Goal: Task Accomplishment & Management: Use online tool/utility

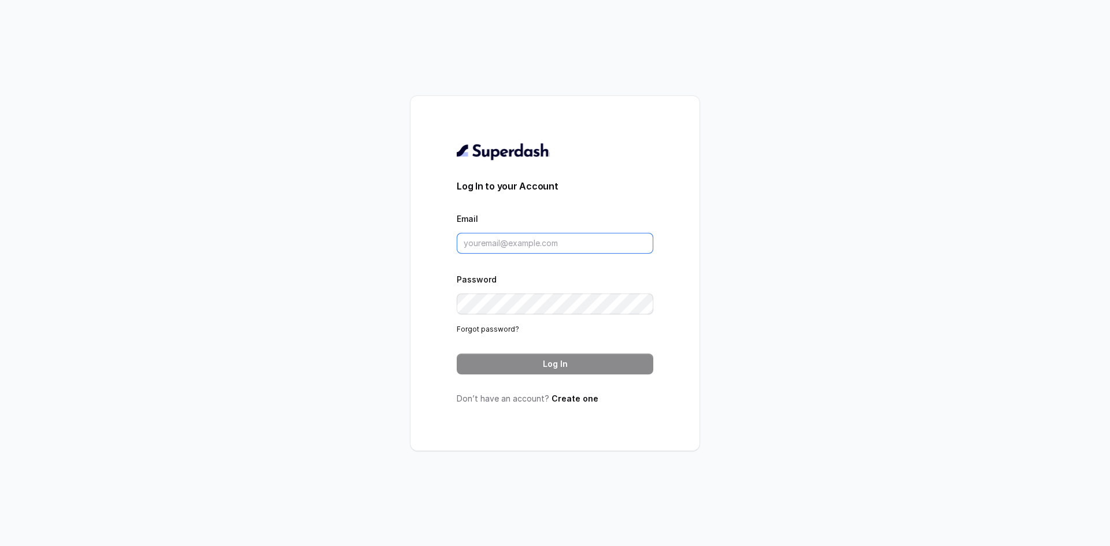
click at [505, 236] on input "Email" at bounding box center [555, 243] width 196 height 21
type input "[EMAIL_ADDRESS][DOMAIN_NAME]"
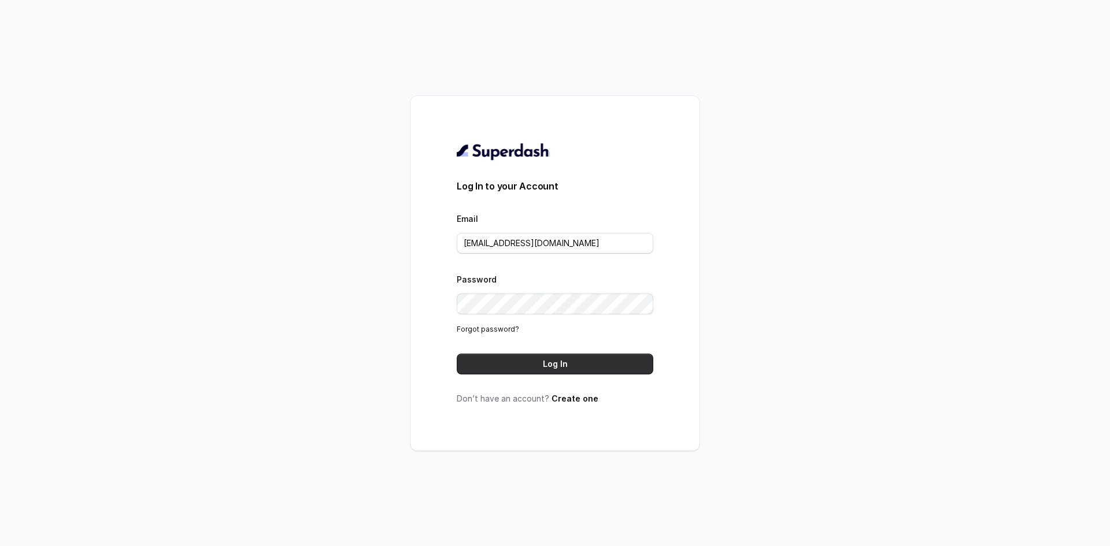
click at [576, 368] on button "Log In" at bounding box center [555, 364] width 196 height 21
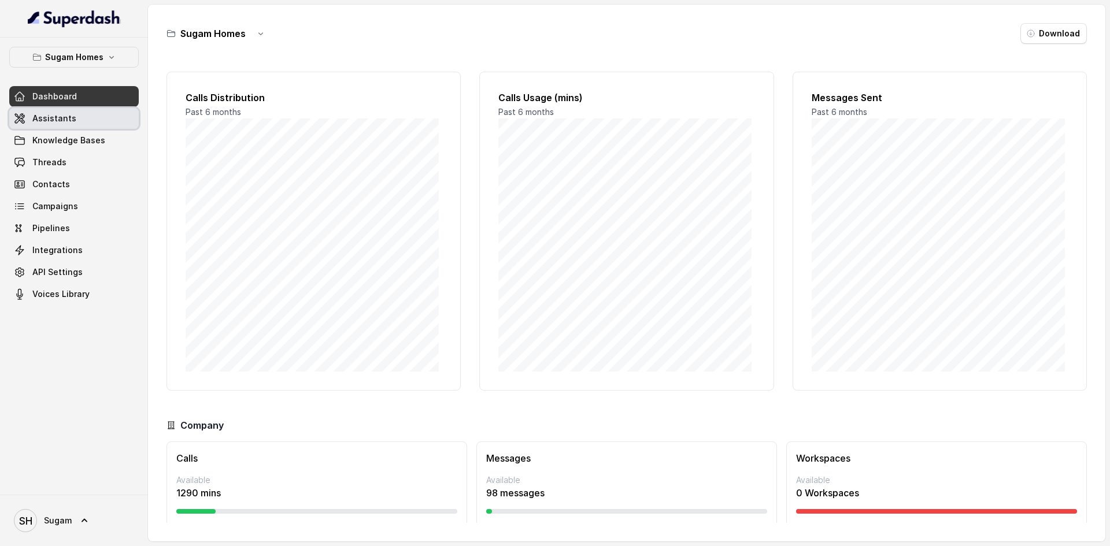
click at [54, 114] on span "Assistants" at bounding box center [54, 119] width 44 height 12
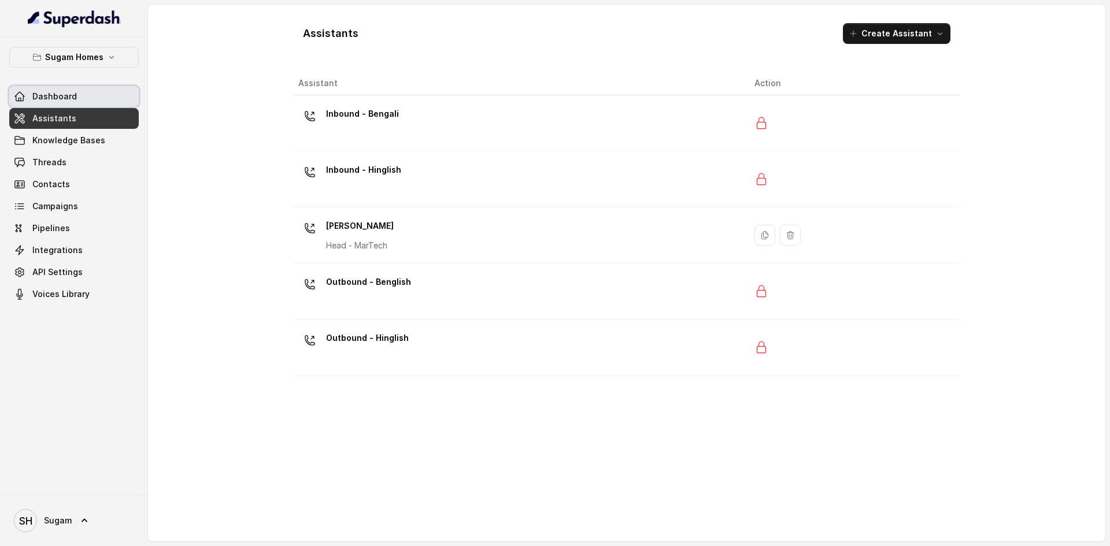
click at [42, 94] on span "Dashboard" at bounding box center [54, 97] width 44 height 12
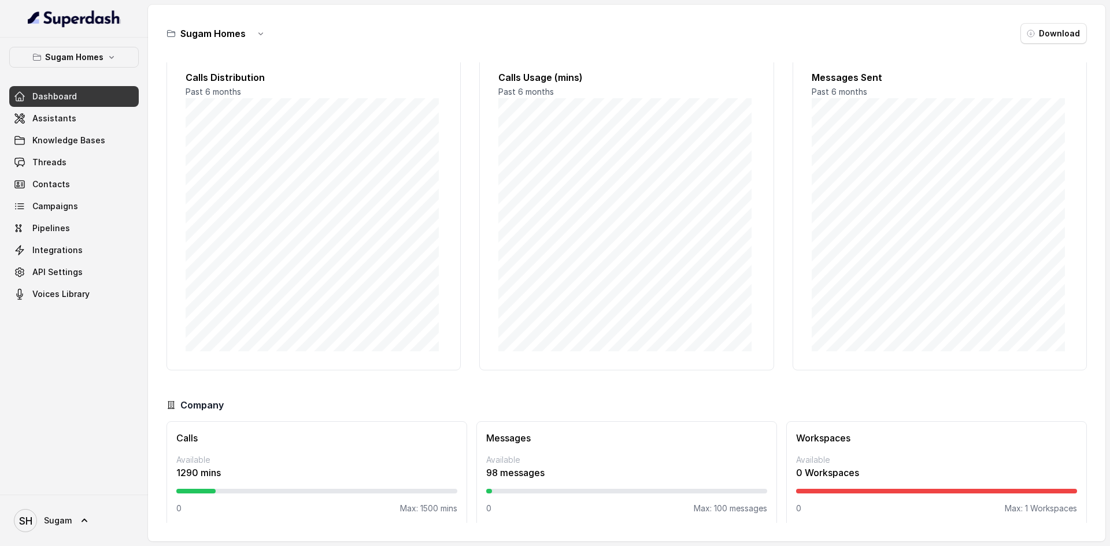
scroll to position [29, 0]
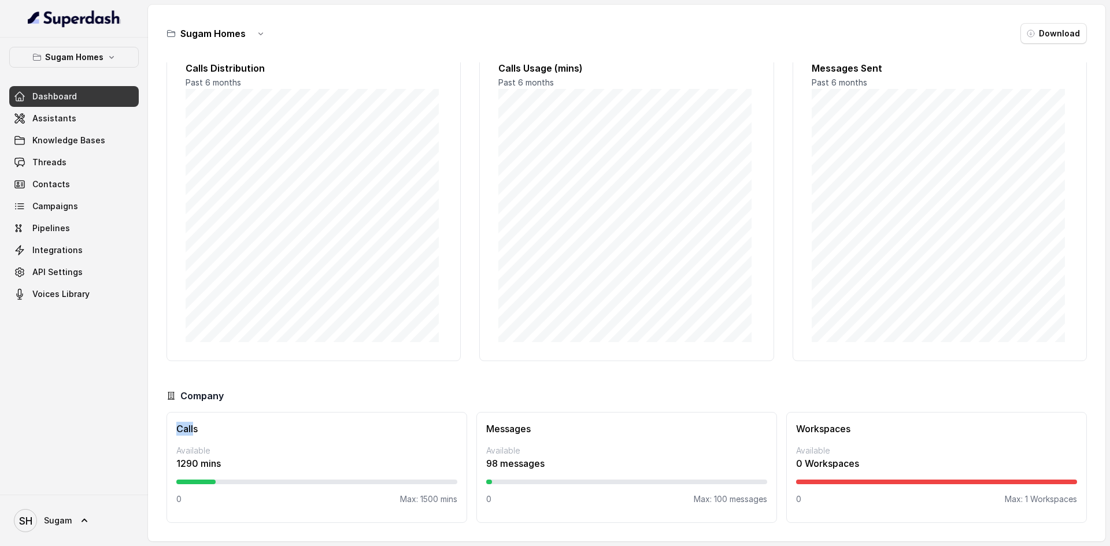
drag, startPoint x: 179, startPoint y: 426, endPoint x: 192, endPoint y: 433, distance: 14.7
click at [192, 433] on h3 "Calls" at bounding box center [316, 429] width 281 height 14
drag, startPoint x: 176, startPoint y: 466, endPoint x: 221, endPoint y: 476, distance: 46.7
click at [221, 476] on div "Calls Available 1290 mins 0 Max: 1500 mins" at bounding box center [316, 467] width 301 height 111
drag, startPoint x: 557, startPoint y: 454, endPoint x: 549, endPoint y: 467, distance: 15.1
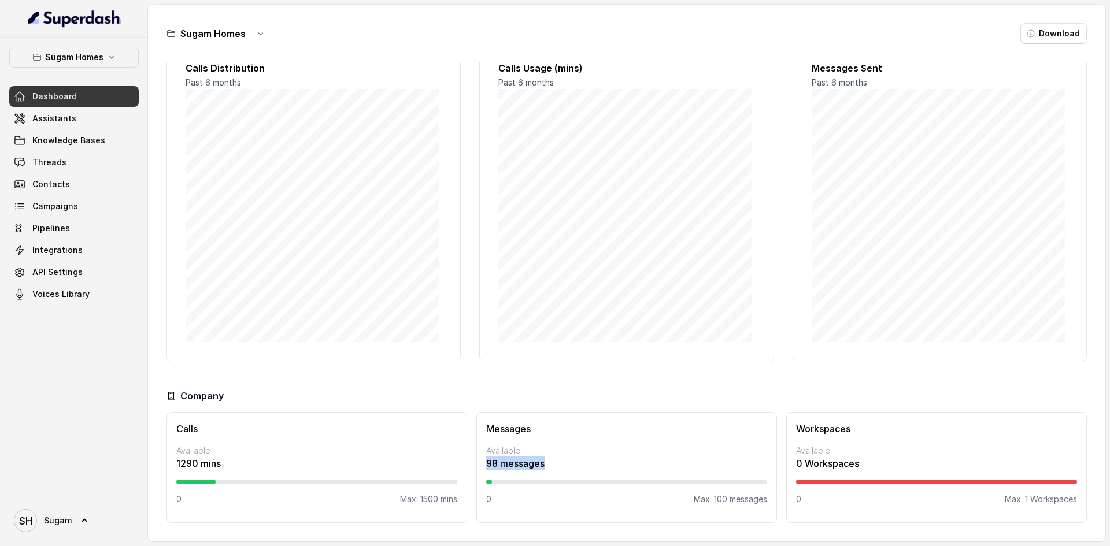
click at [549, 467] on div "Available 98 messages" at bounding box center [626, 457] width 281 height 25
drag, startPoint x: 222, startPoint y: 465, endPoint x: 173, endPoint y: 468, distance: 49.2
click at [172, 466] on div "Calls Available 1290 mins 0 Max: 1500 mins" at bounding box center [316, 467] width 301 height 111
click at [201, 474] on div "Calls Available 1290 mins 0 Max: 1500 mins" at bounding box center [316, 467] width 301 height 111
click at [194, 465] on p "1290 mins" at bounding box center [316, 464] width 281 height 14
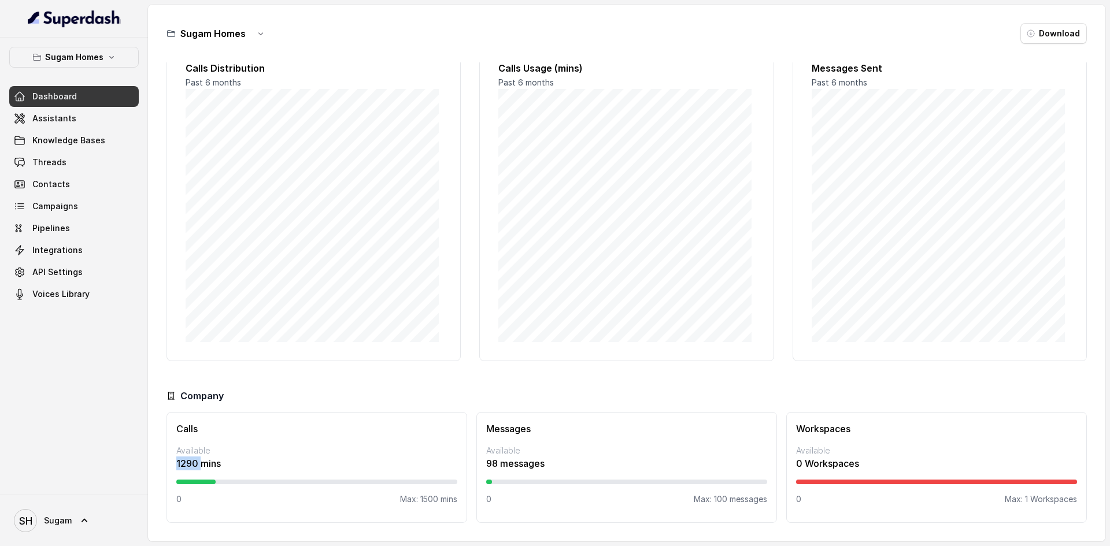
click at [194, 465] on p "1290 mins" at bounding box center [316, 464] width 281 height 14
click at [196, 464] on p "1290 mins" at bounding box center [316, 464] width 281 height 14
drag, startPoint x: 171, startPoint y: 461, endPoint x: 227, endPoint y: 462, distance: 56.1
click at [227, 462] on div "Calls Available 1290 mins 0 Max: 1500 mins" at bounding box center [316, 467] width 301 height 111
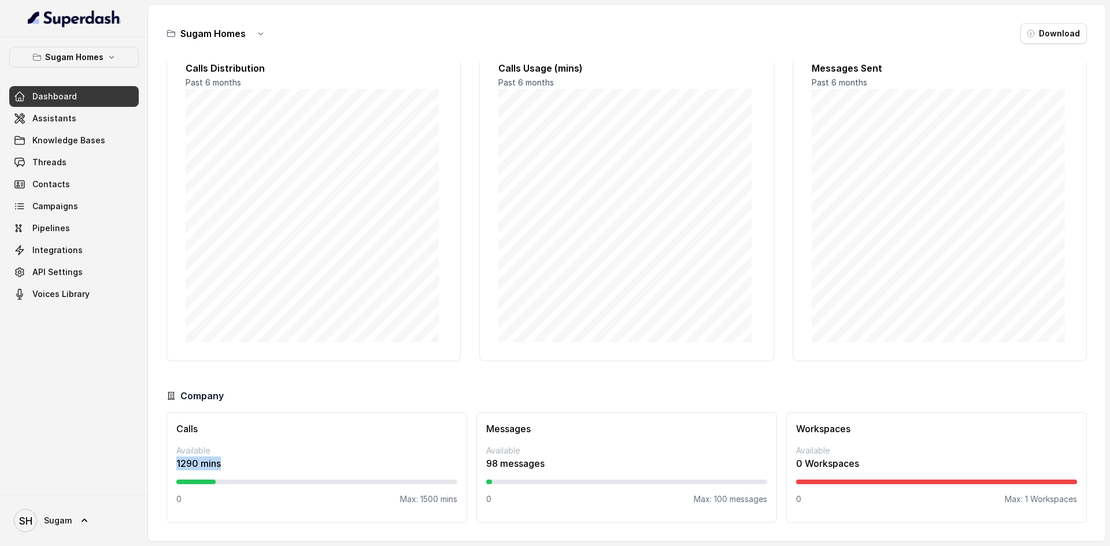
click at [240, 466] on p "1290 mins" at bounding box center [316, 464] width 281 height 14
click at [235, 456] on p "Available" at bounding box center [316, 451] width 281 height 12
drag, startPoint x: 179, startPoint y: 460, endPoint x: 216, endPoint y: 458, distance: 37.0
click at [216, 458] on p "1290 mins" at bounding box center [316, 464] width 281 height 14
click at [234, 458] on p "1290 mins" at bounding box center [316, 464] width 281 height 14
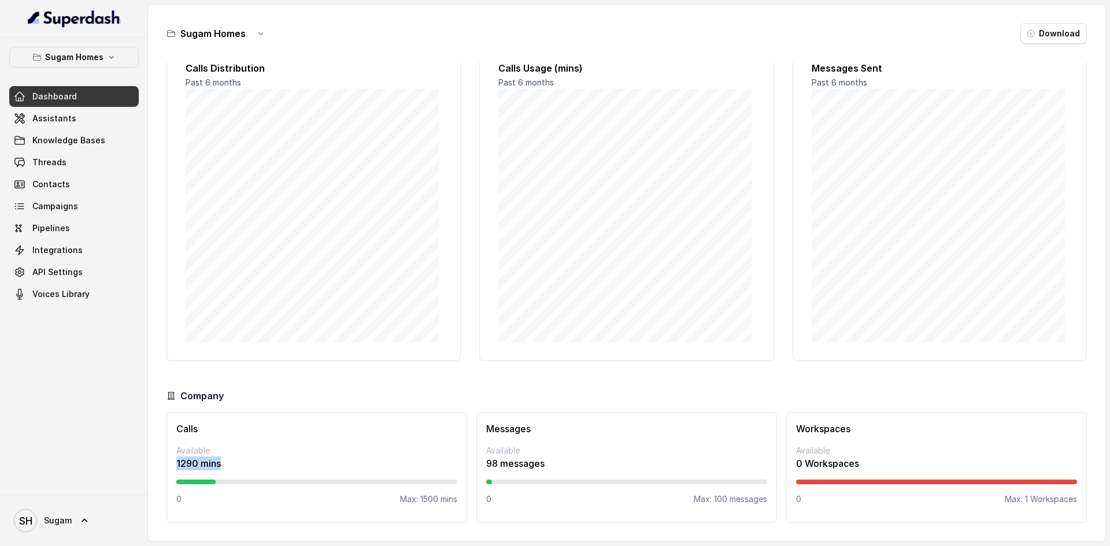
drag, startPoint x: 230, startPoint y: 460, endPoint x: 172, endPoint y: 464, distance: 57.9
click at [172, 464] on div "Calls Available 1290 mins 0 Max: 1500 mins" at bounding box center [316, 467] width 301 height 111
click at [240, 458] on p "1290 mins" at bounding box center [316, 464] width 281 height 14
drag, startPoint x: 235, startPoint y: 455, endPoint x: 175, endPoint y: 470, distance: 61.8
click at [175, 470] on div "Calls Available 1290 mins 0 Max: 1500 mins" at bounding box center [316, 467] width 301 height 111
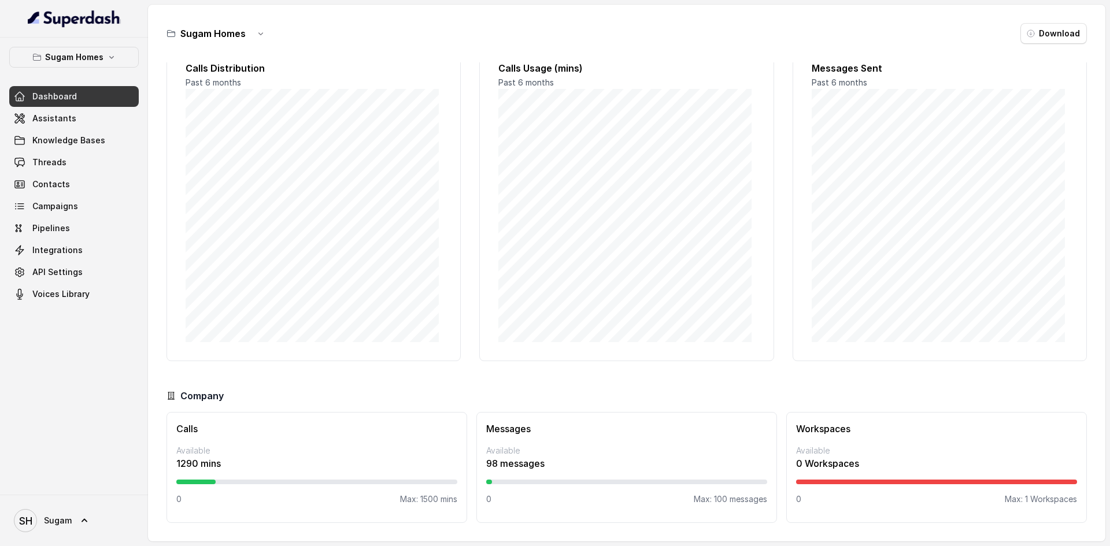
click at [222, 468] on p "1290 mins" at bounding box center [316, 464] width 281 height 14
drag, startPoint x: 228, startPoint y: 461, endPoint x: 175, endPoint y: 465, distance: 53.9
click at [175, 465] on div "Calls Available 1290 mins 0 Max: 1500 mins" at bounding box center [316, 467] width 301 height 111
click at [217, 468] on p "1290 mins" at bounding box center [316, 464] width 281 height 14
click at [70, 118] on span "Assistants" at bounding box center [54, 119] width 44 height 12
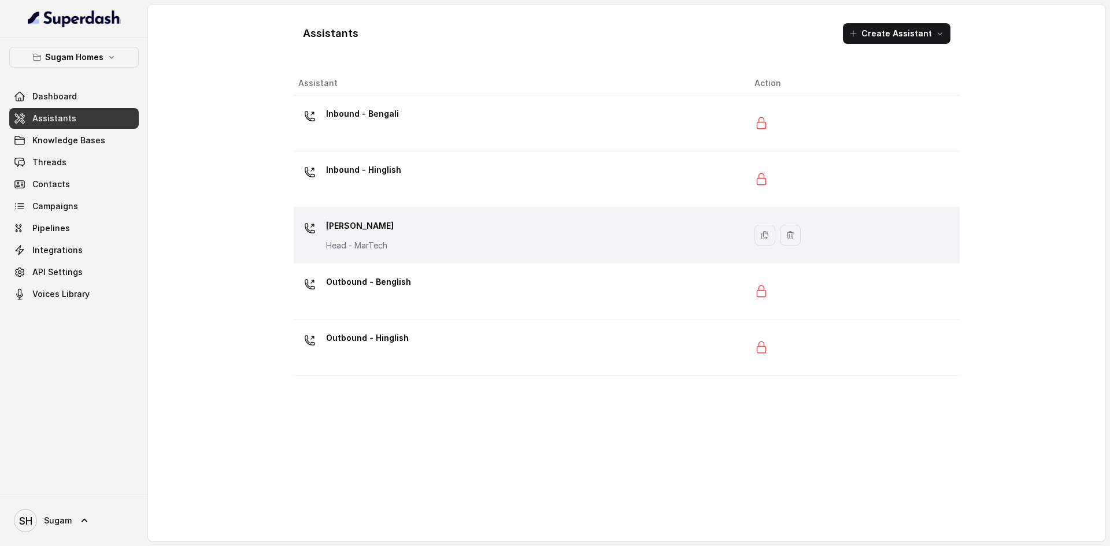
click at [342, 227] on p "Jeet Sanyal" at bounding box center [360, 226] width 68 height 18
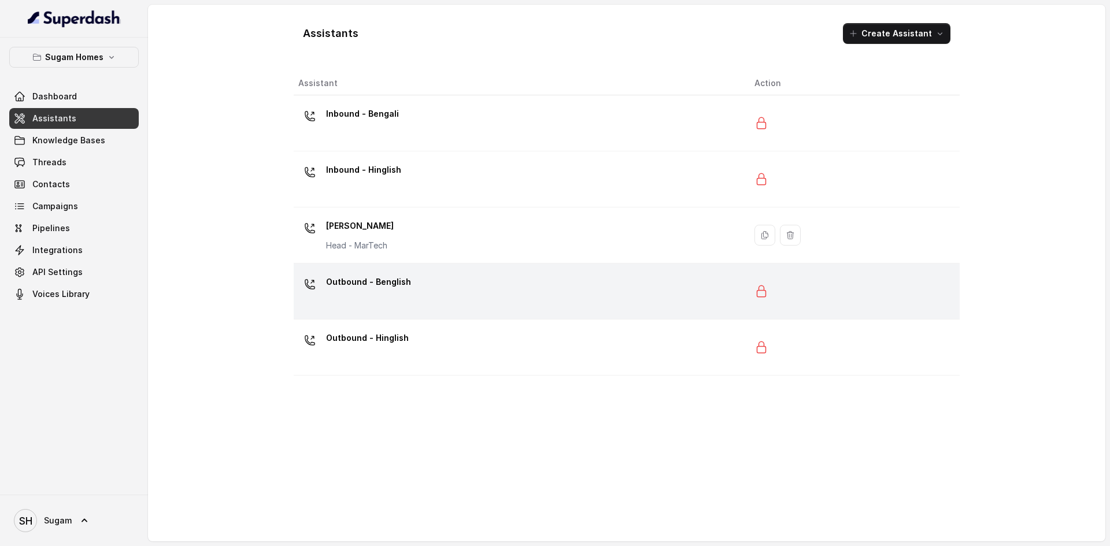
click at [368, 291] on div "Outbound - Benglish" at bounding box center [368, 284] width 85 height 23
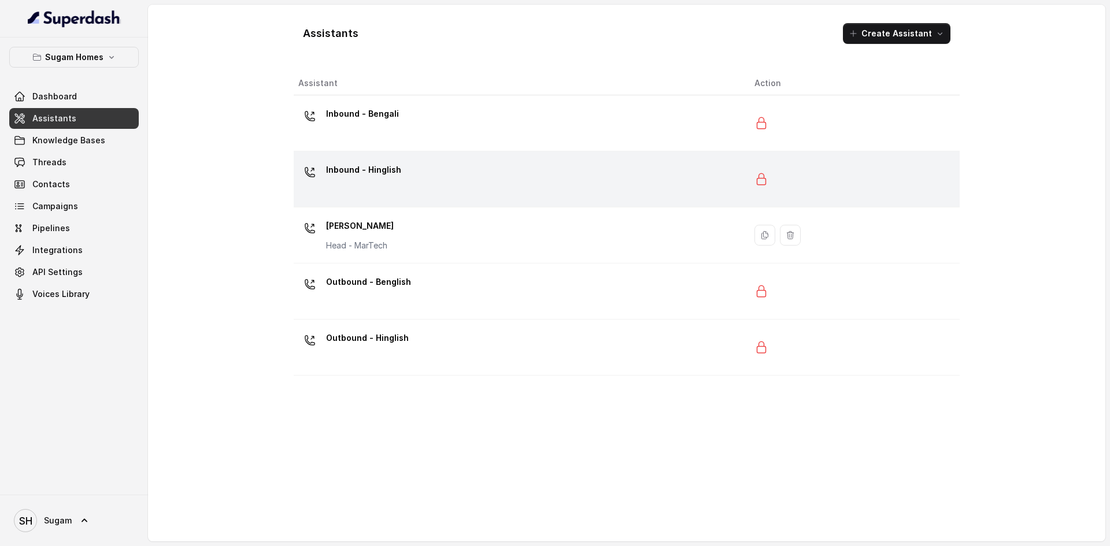
click at [357, 165] on p "Inbound - Hinglish" at bounding box center [363, 170] width 75 height 18
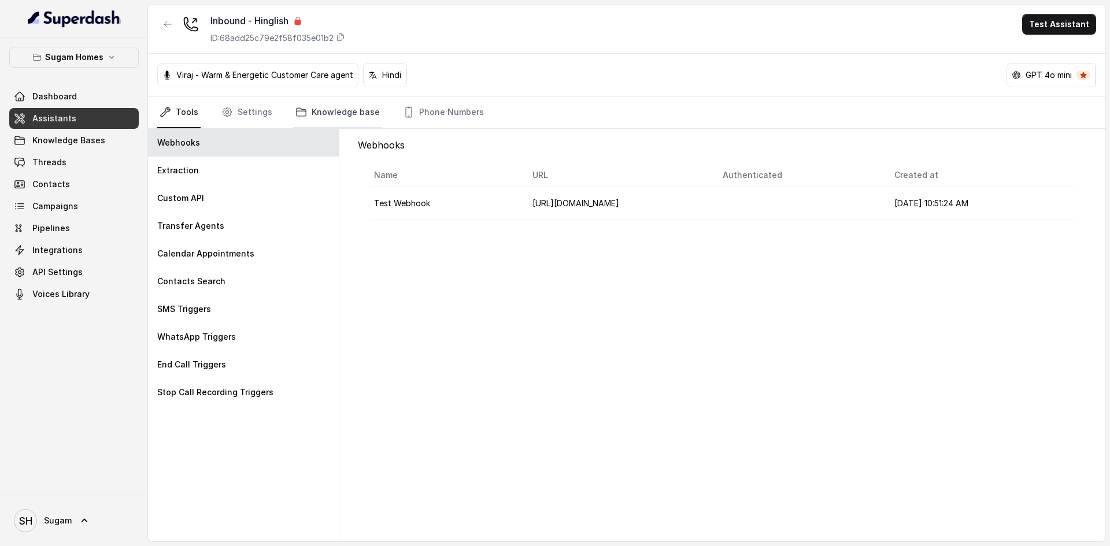
click at [320, 110] on link "Knowledge base" at bounding box center [337, 112] width 89 height 31
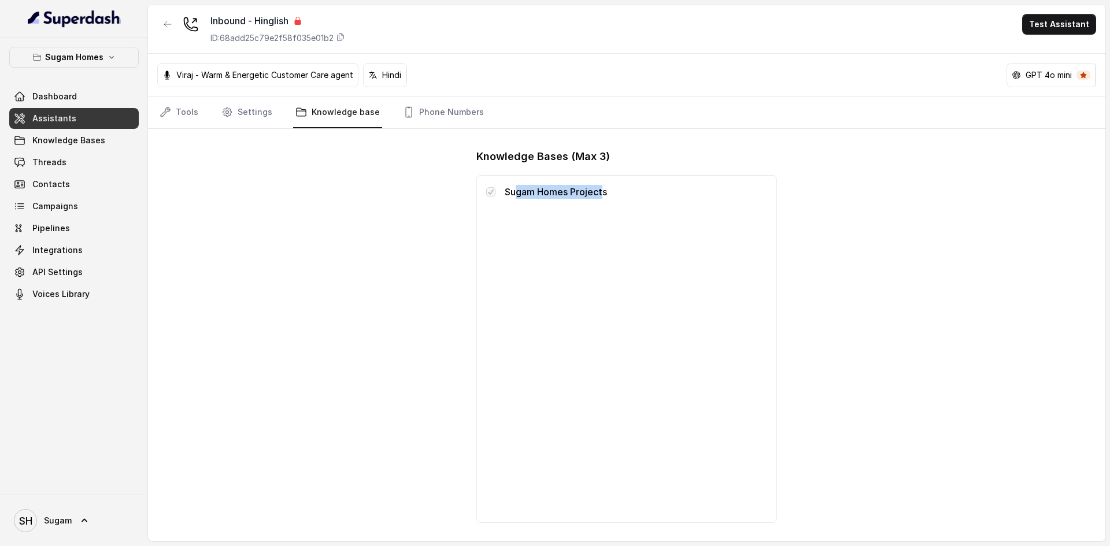
drag, startPoint x: 514, startPoint y: 195, endPoint x: 602, endPoint y: 195, distance: 87.3
click at [602, 195] on p "Sugam Homes Projects" at bounding box center [636, 192] width 262 height 14
click at [492, 193] on span at bounding box center [490, 191] width 9 height 9
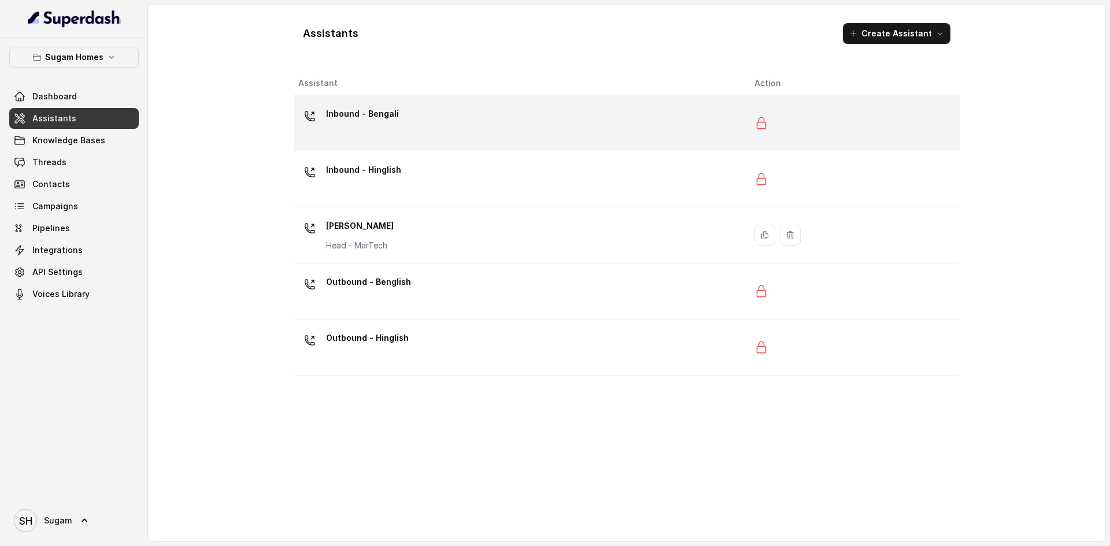
click at [331, 112] on p "Inbound - Bengali" at bounding box center [362, 114] width 73 height 18
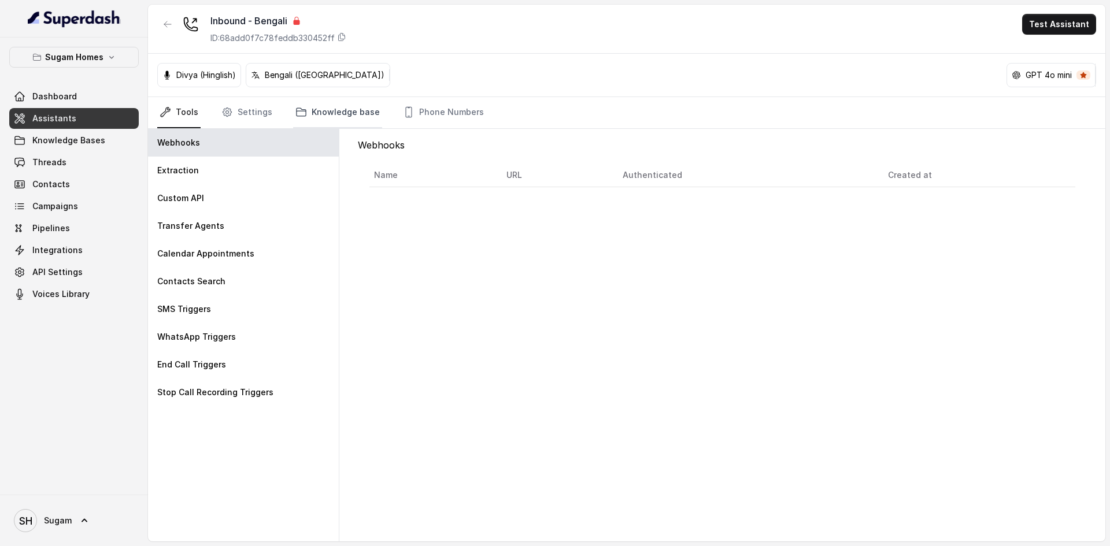
click at [314, 103] on link "Knowledge base" at bounding box center [337, 112] width 89 height 31
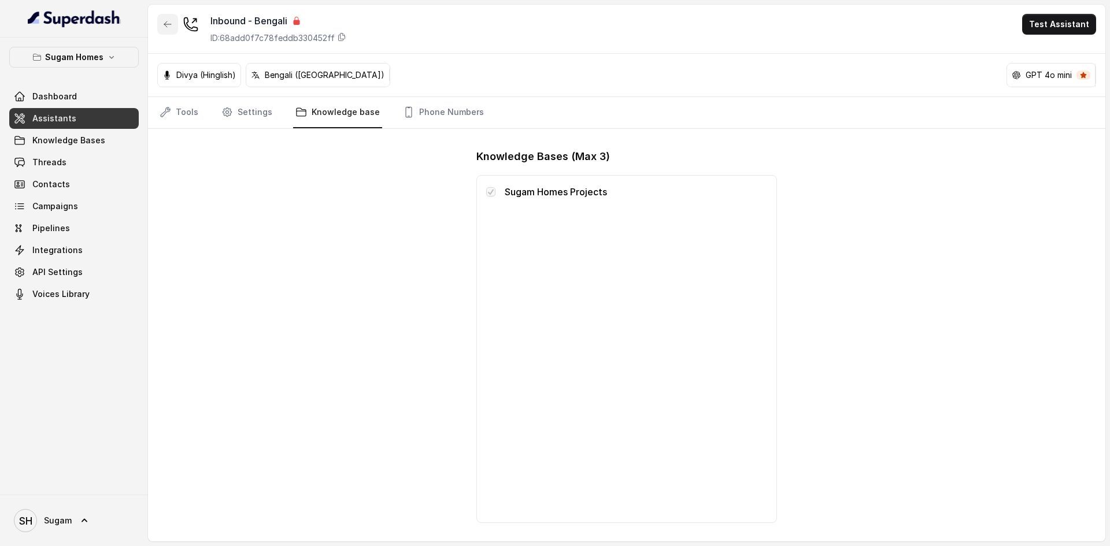
click at [169, 22] on icon "button" at bounding box center [167, 24] width 9 height 9
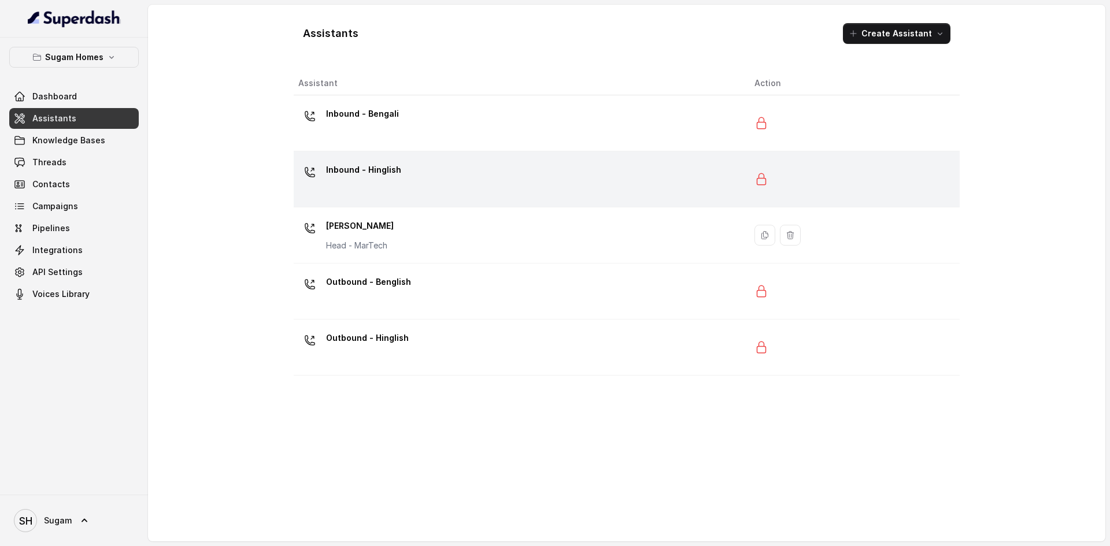
click at [355, 173] on p "Inbound - Hinglish" at bounding box center [363, 170] width 75 height 18
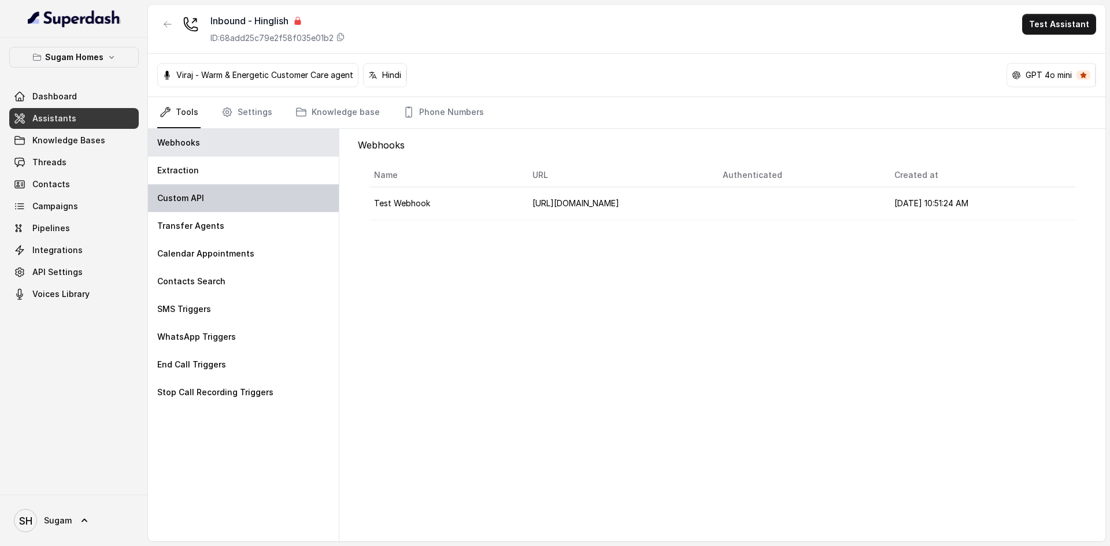
click at [223, 195] on div "Custom API" at bounding box center [243, 198] width 191 height 28
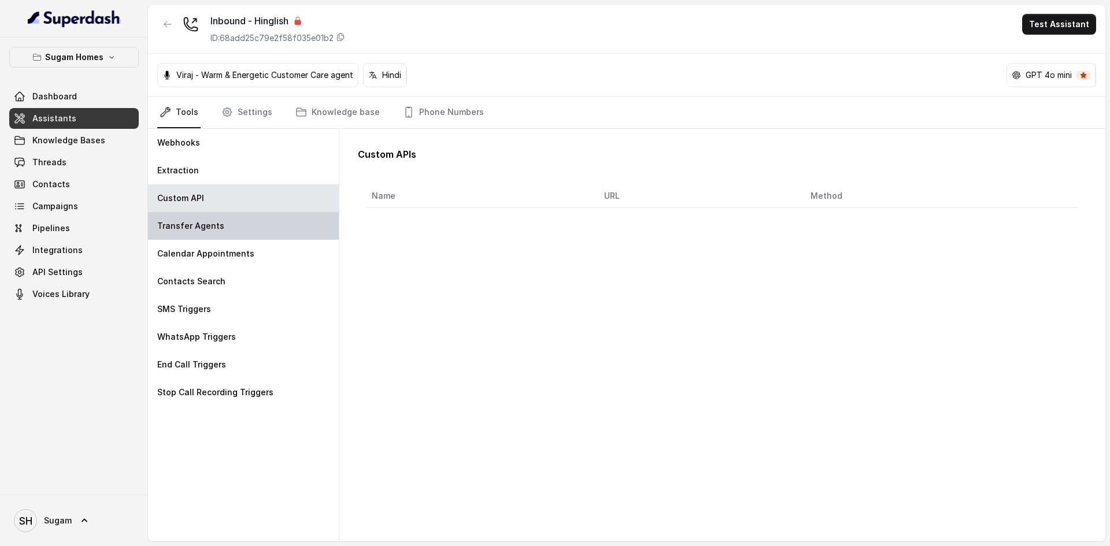
click at [191, 227] on p "Transfer Agents" at bounding box center [190, 226] width 67 height 12
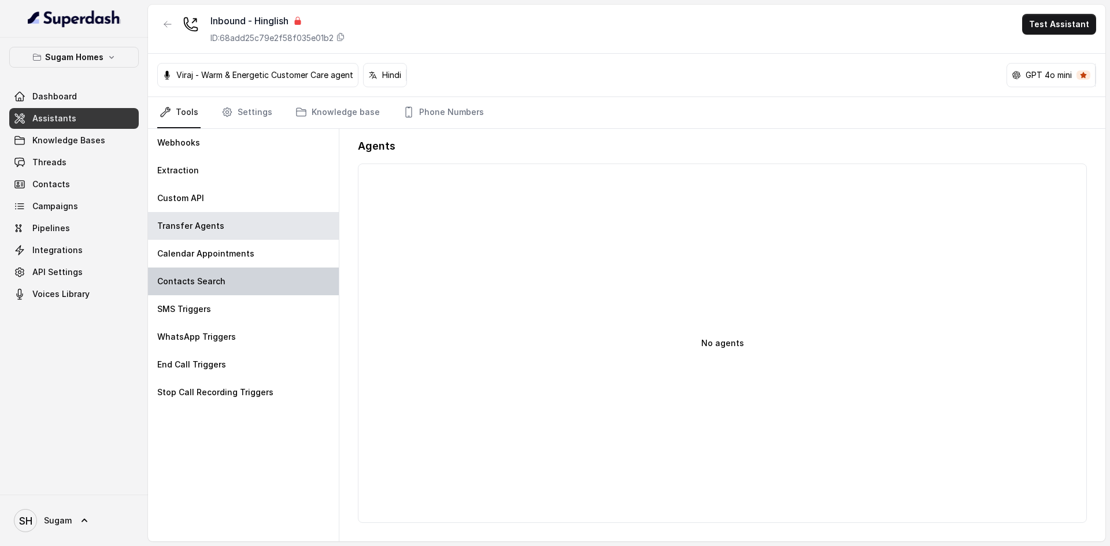
click at [191, 277] on p "Contacts Search" at bounding box center [191, 282] width 68 height 12
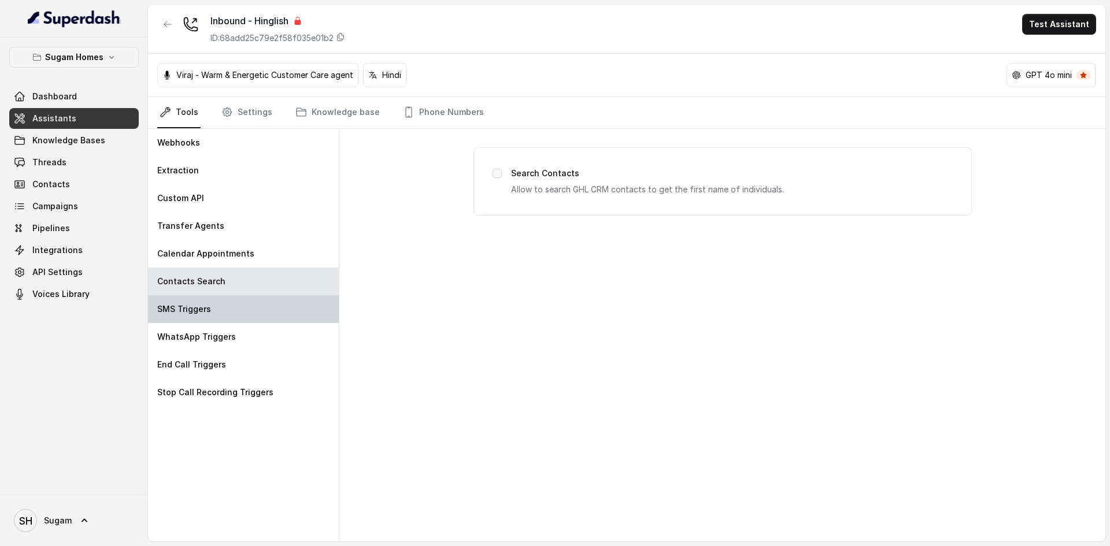
click at [194, 315] on div "SMS Triggers" at bounding box center [243, 309] width 191 height 28
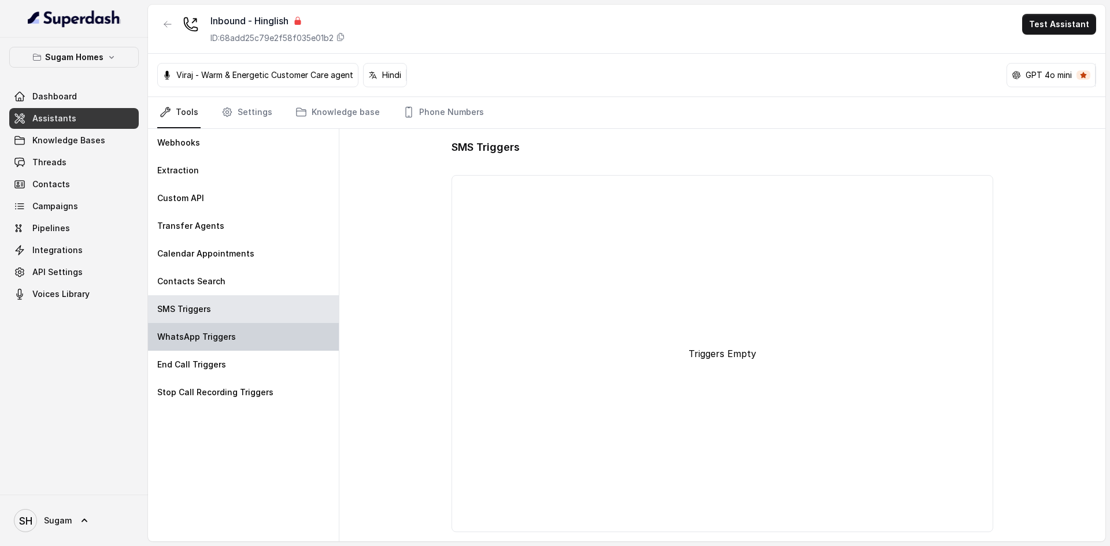
click at [199, 331] on div "WhatsApp Triggers" at bounding box center [243, 337] width 191 height 28
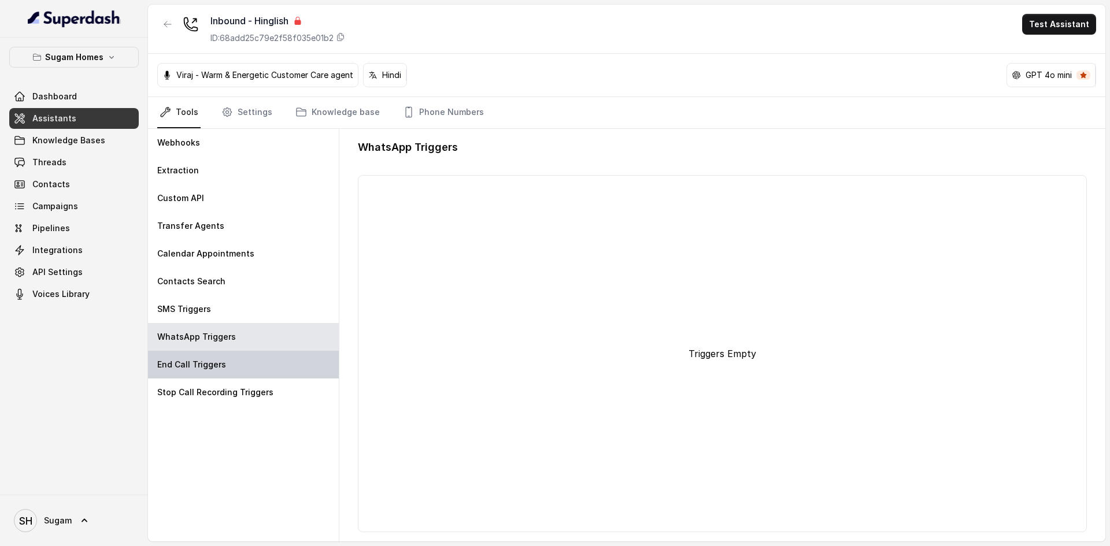
click at [207, 358] on div "End Call Triggers" at bounding box center [243, 365] width 191 height 28
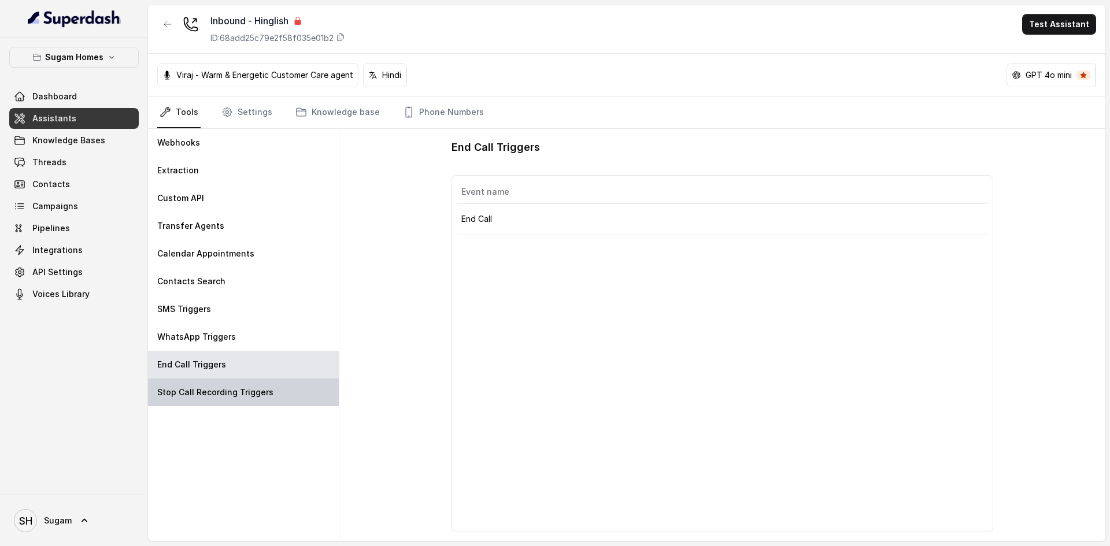
click at [216, 387] on p "Stop Call Recording Triggers" at bounding box center [215, 393] width 116 height 12
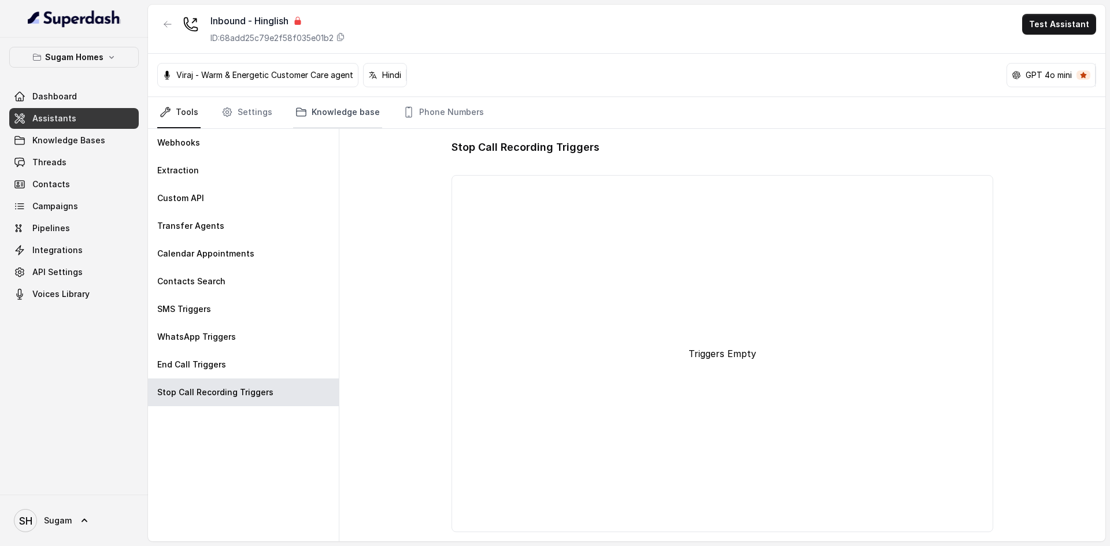
click at [339, 110] on link "Knowledge base" at bounding box center [337, 112] width 89 height 31
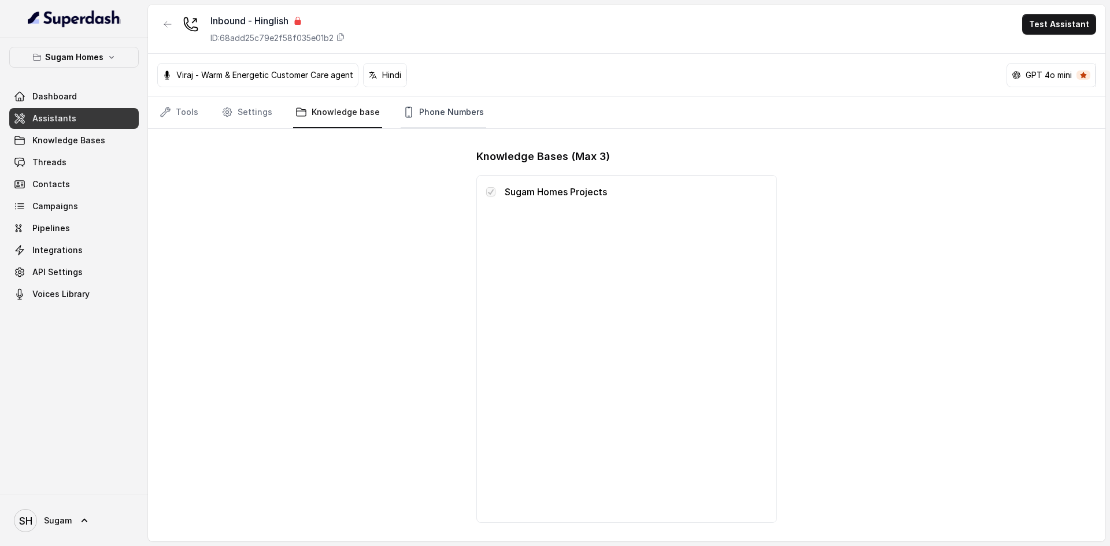
click at [432, 116] on link "Phone Numbers" at bounding box center [443, 112] width 86 height 31
click at [318, 115] on link "Knowledge base" at bounding box center [337, 112] width 89 height 31
click at [246, 111] on link "Settings" at bounding box center [246, 112] width 55 height 31
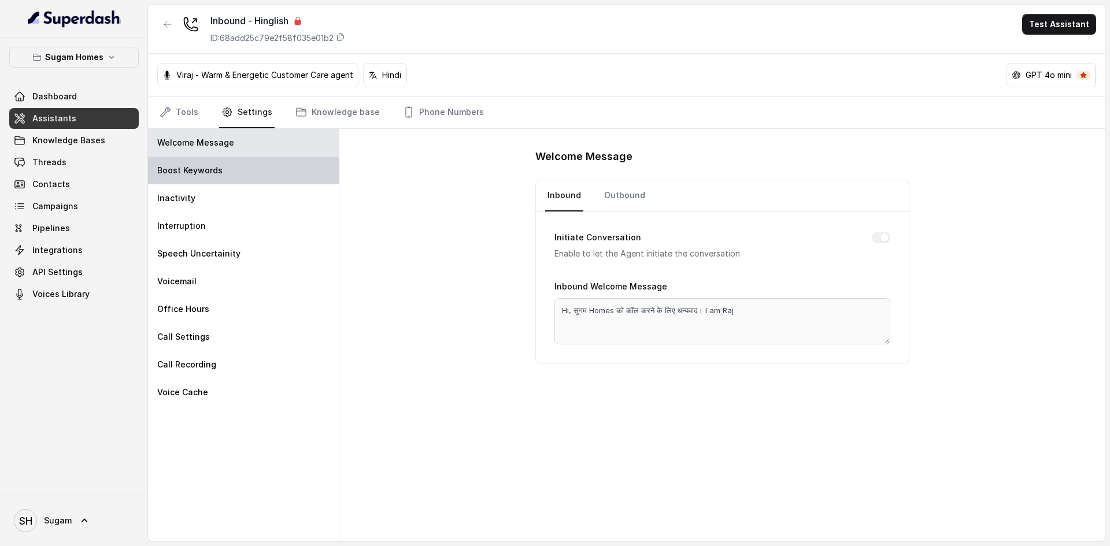
click at [176, 169] on p "Boost Keywords" at bounding box center [189, 171] width 65 height 12
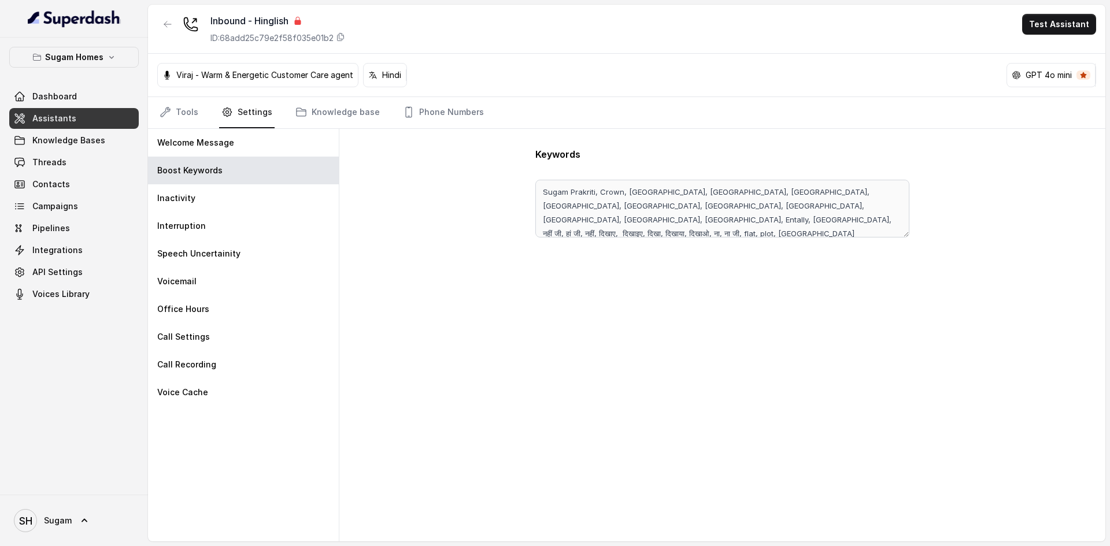
click at [76, 117] on link "Assistants" at bounding box center [73, 118] width 129 height 21
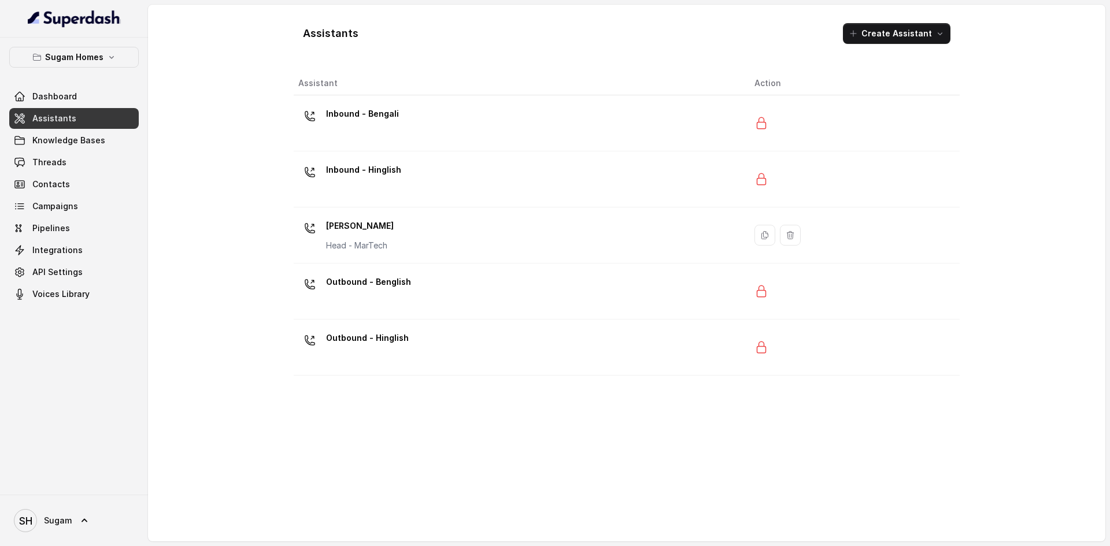
click at [58, 116] on span "Assistants" at bounding box center [54, 119] width 44 height 12
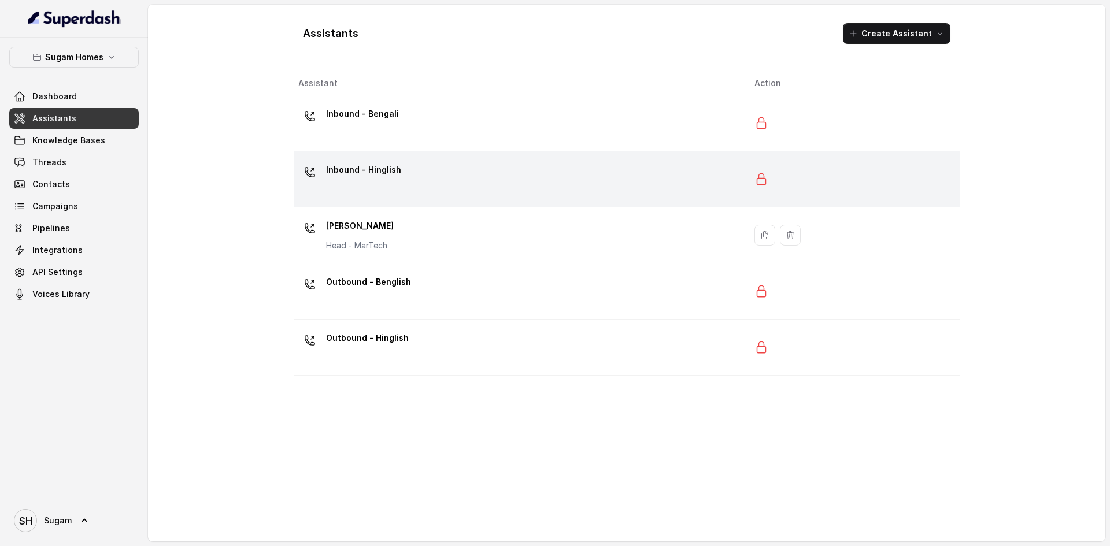
click at [346, 168] on p "Inbound - Hinglish" at bounding box center [363, 170] width 75 height 18
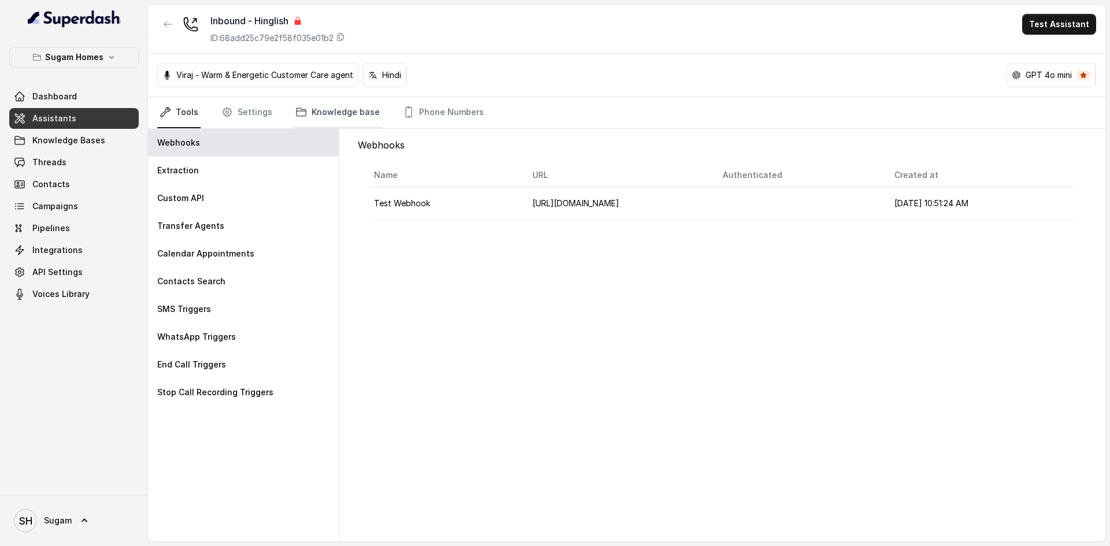
click at [340, 106] on link "Knowledge base" at bounding box center [337, 112] width 89 height 31
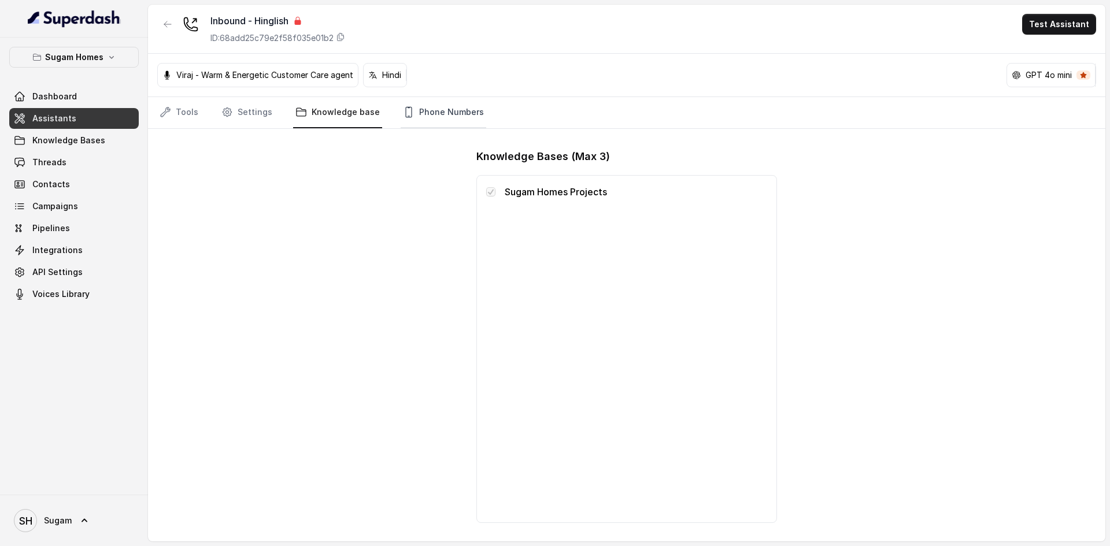
click at [407, 111] on link "Phone Numbers" at bounding box center [443, 112] width 86 height 31
click at [233, 117] on link "Settings" at bounding box center [246, 112] width 55 height 31
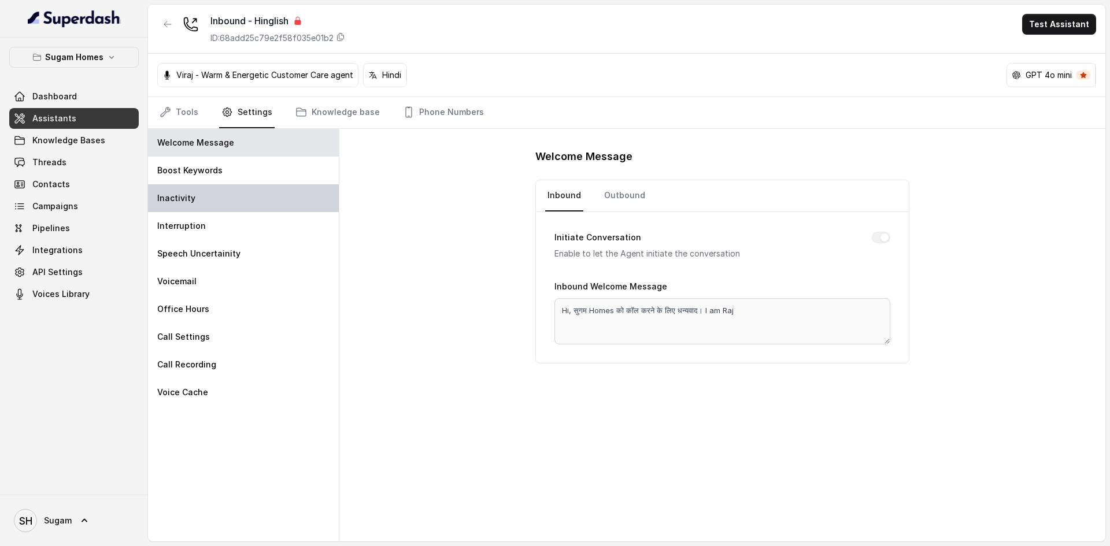
click at [234, 192] on div "Inactivity" at bounding box center [243, 198] width 191 height 28
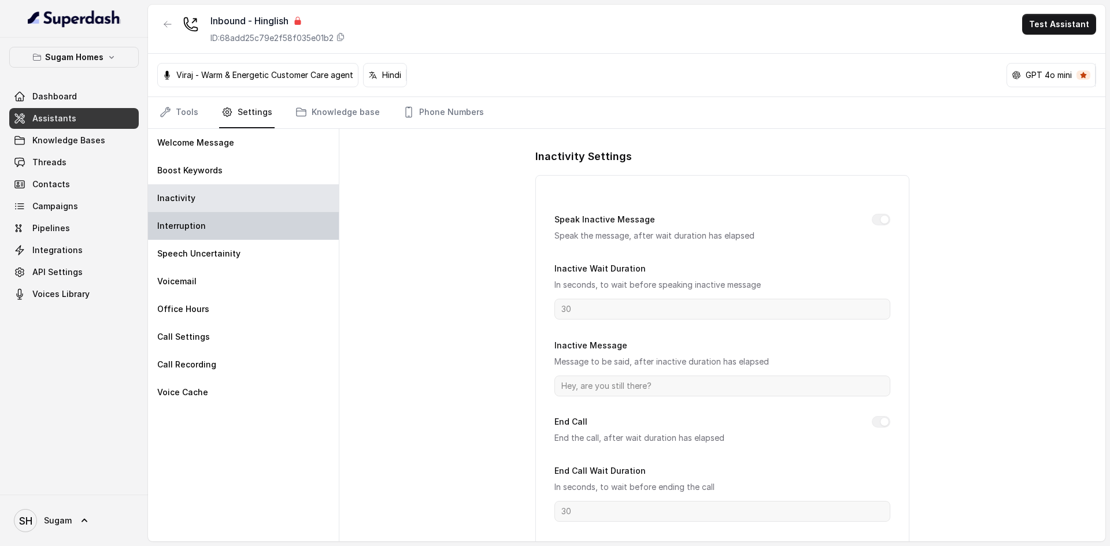
click at [230, 218] on div "Interruption" at bounding box center [243, 226] width 191 height 28
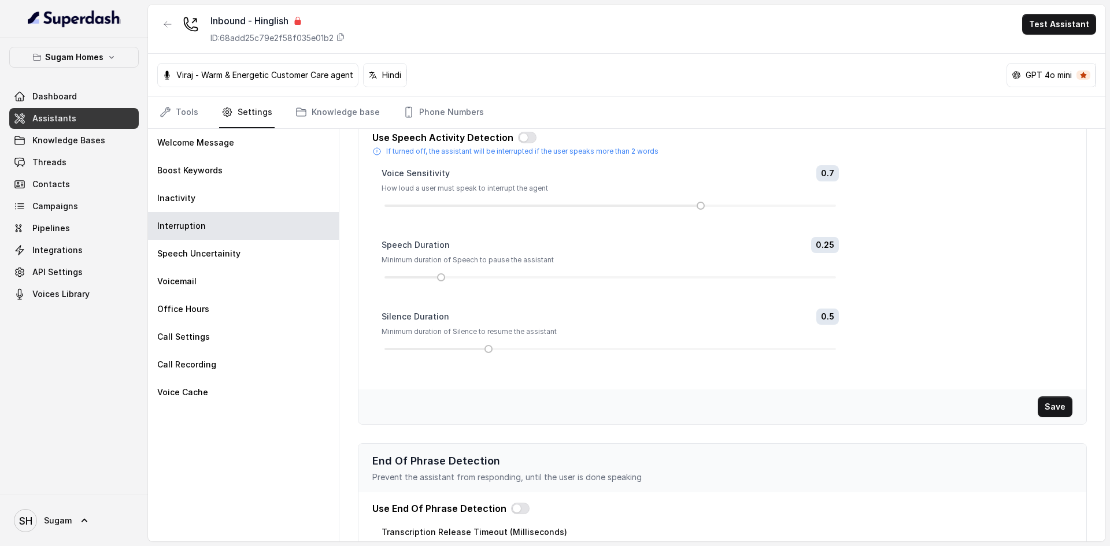
scroll to position [152, 0]
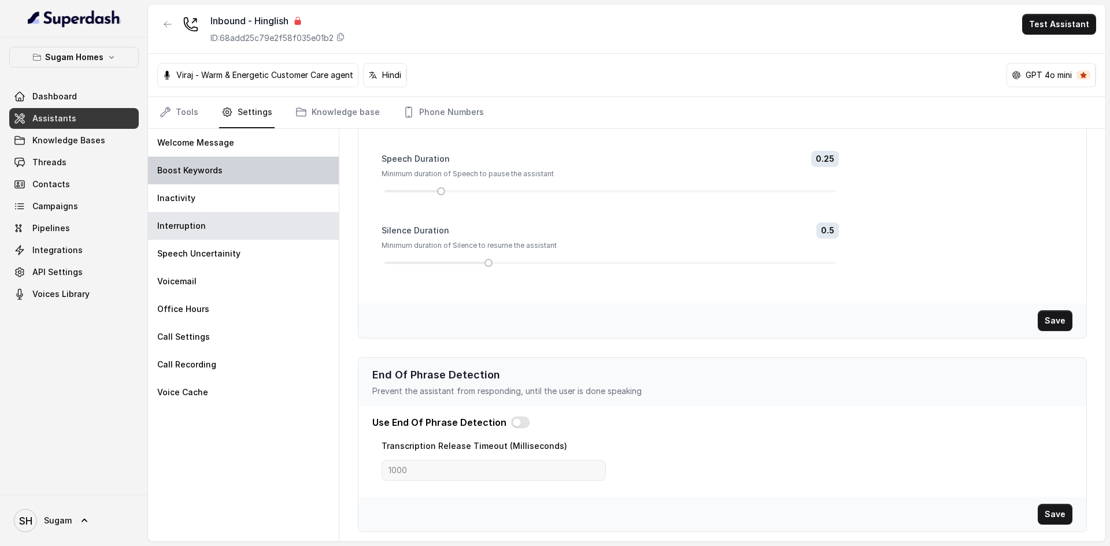
click at [249, 165] on div "Boost Keywords" at bounding box center [243, 171] width 191 height 28
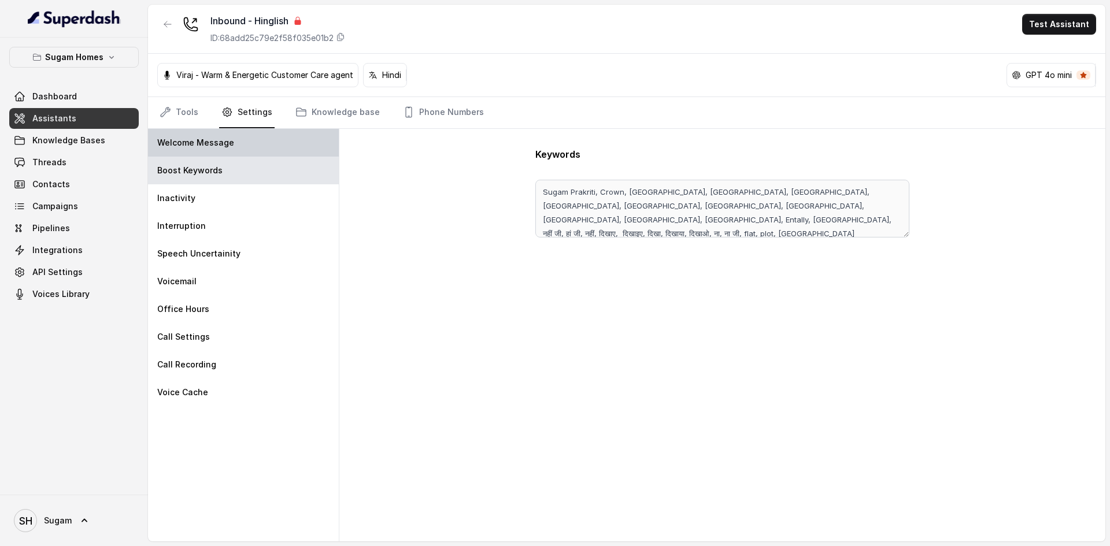
click at [225, 149] on div "Welcome Message" at bounding box center [243, 143] width 191 height 28
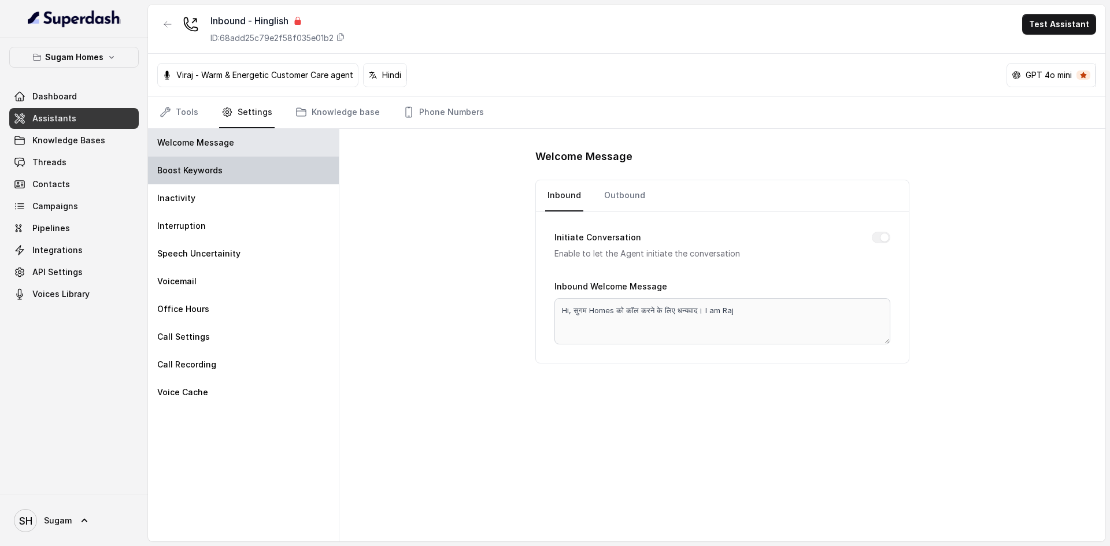
click at [218, 165] on div "Boost Keywords" at bounding box center [243, 171] width 191 height 28
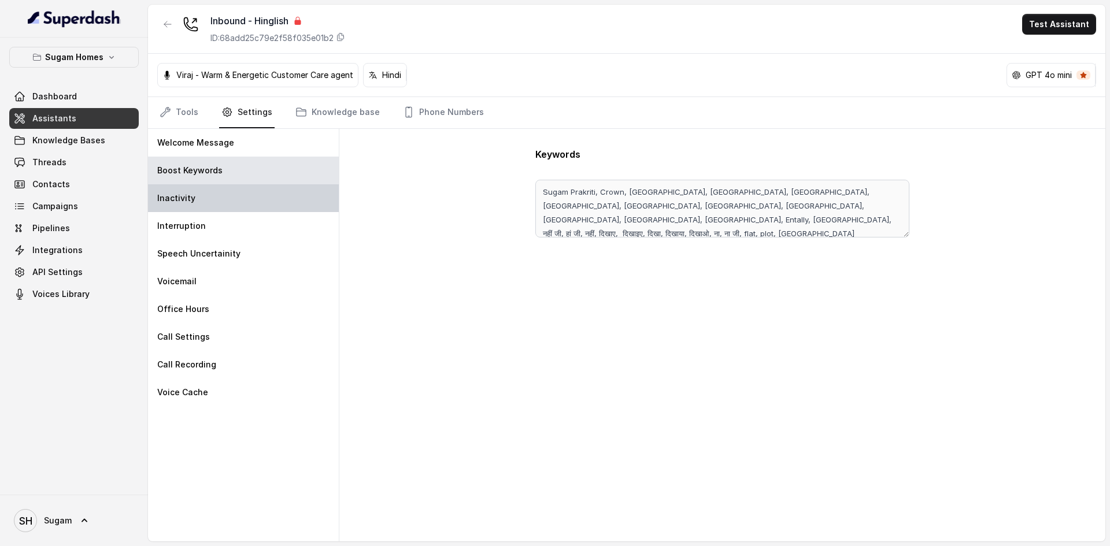
click at [280, 191] on div "Inactivity" at bounding box center [243, 198] width 191 height 28
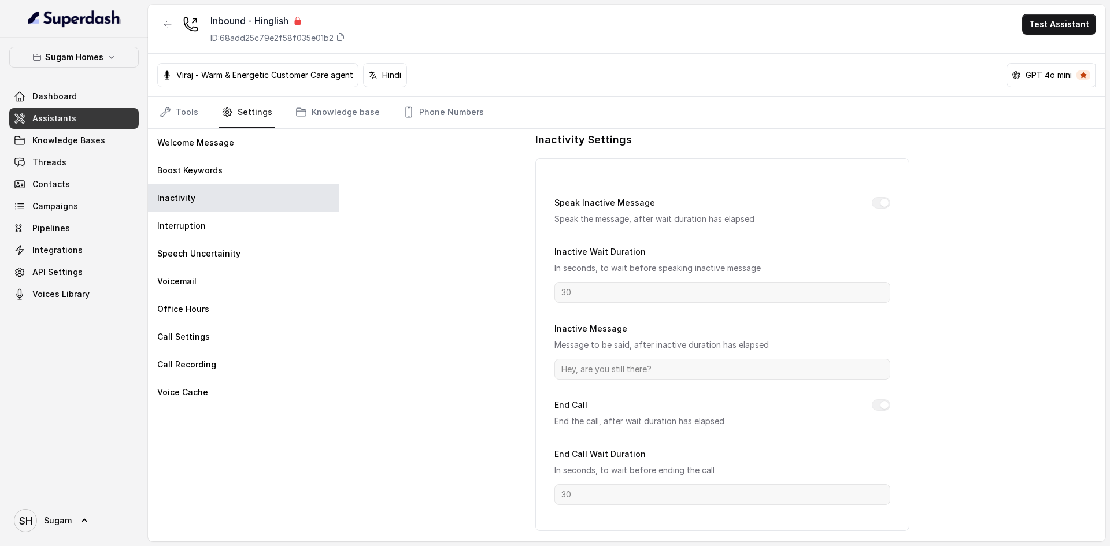
scroll to position [25, 0]
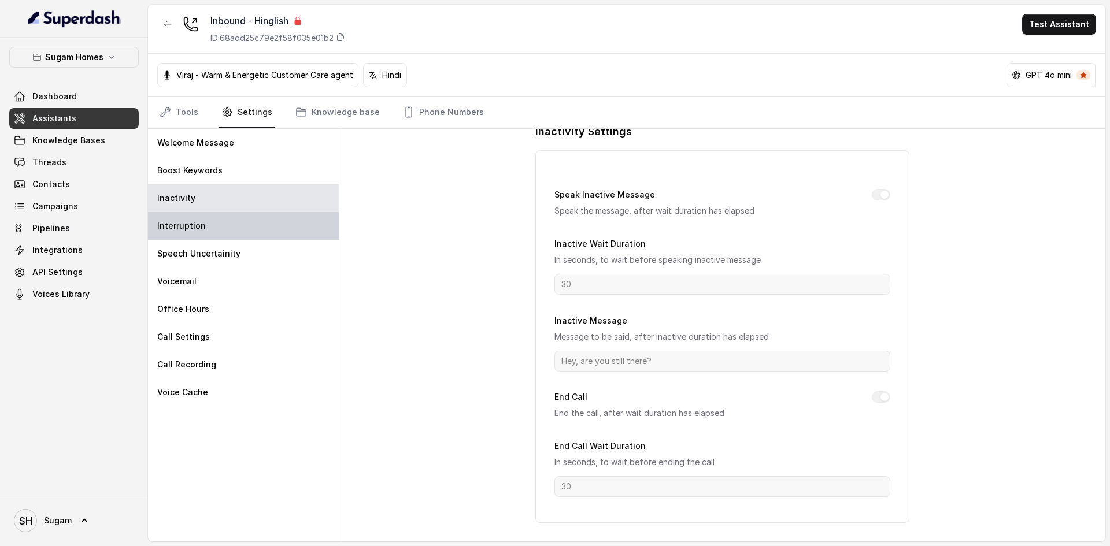
click at [173, 233] on div "Interruption" at bounding box center [243, 226] width 191 height 28
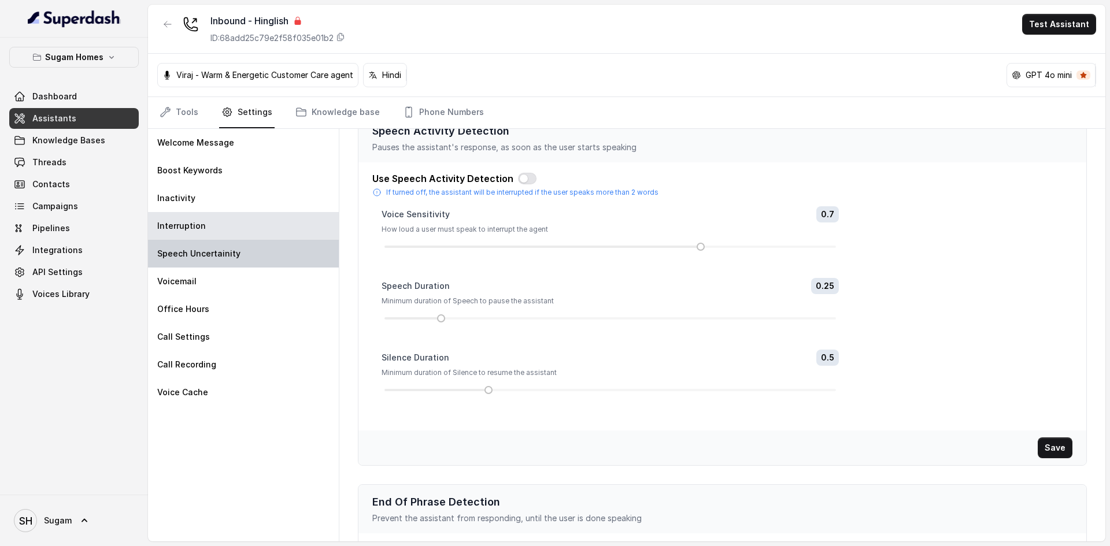
click at [184, 250] on p "Speech Uncertainity" at bounding box center [198, 254] width 83 height 12
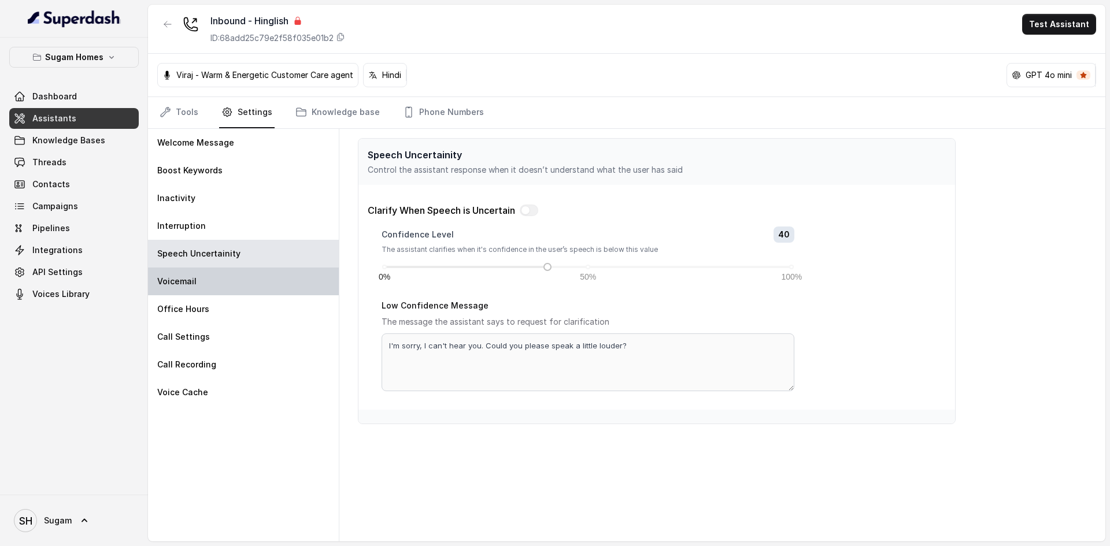
click at [206, 273] on div "Voicemail" at bounding box center [243, 282] width 191 height 28
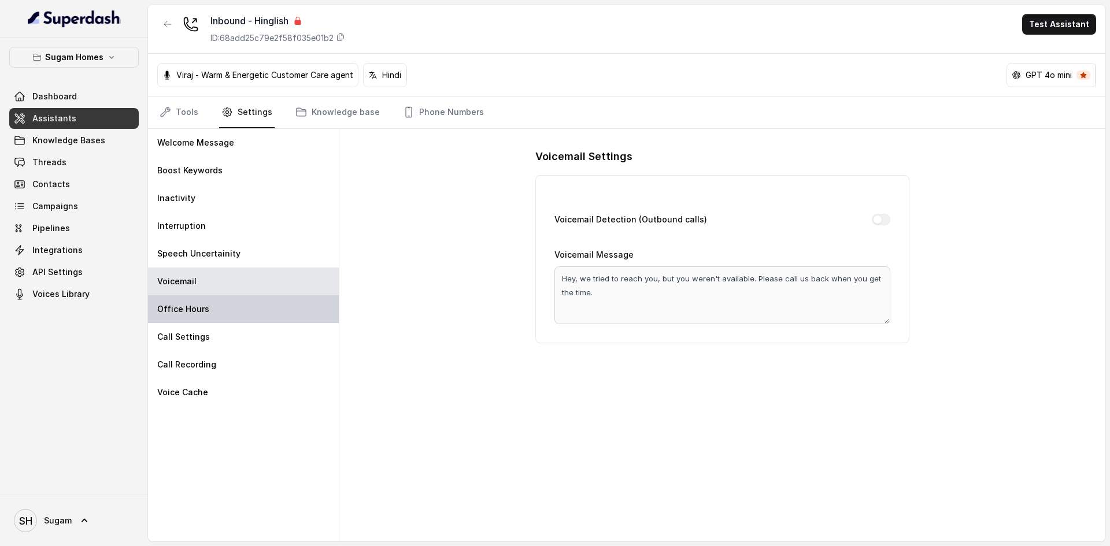
click at [208, 301] on div "Office Hours" at bounding box center [243, 309] width 191 height 28
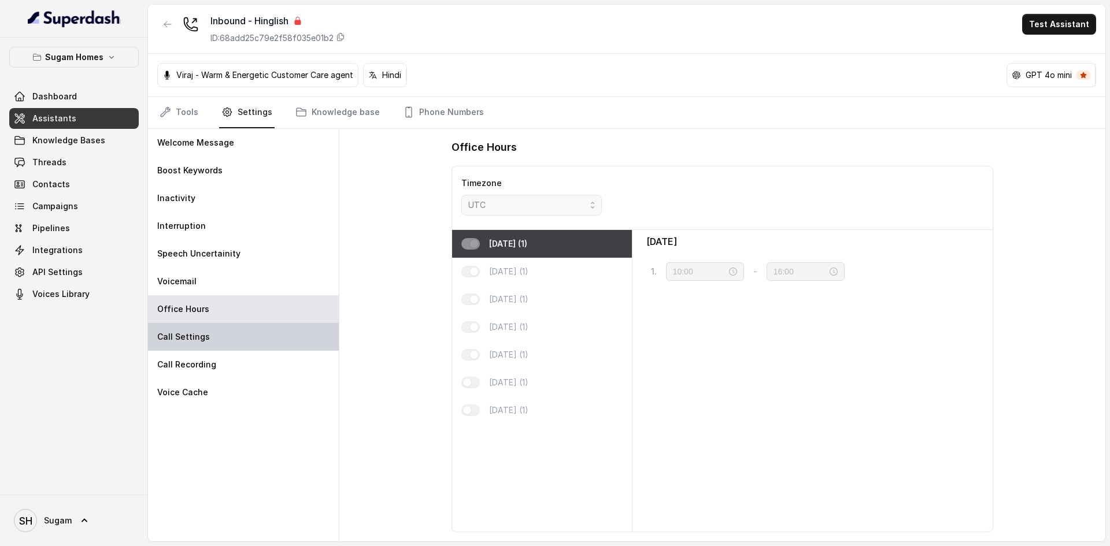
click at [209, 332] on div "Call Settings" at bounding box center [243, 337] width 191 height 28
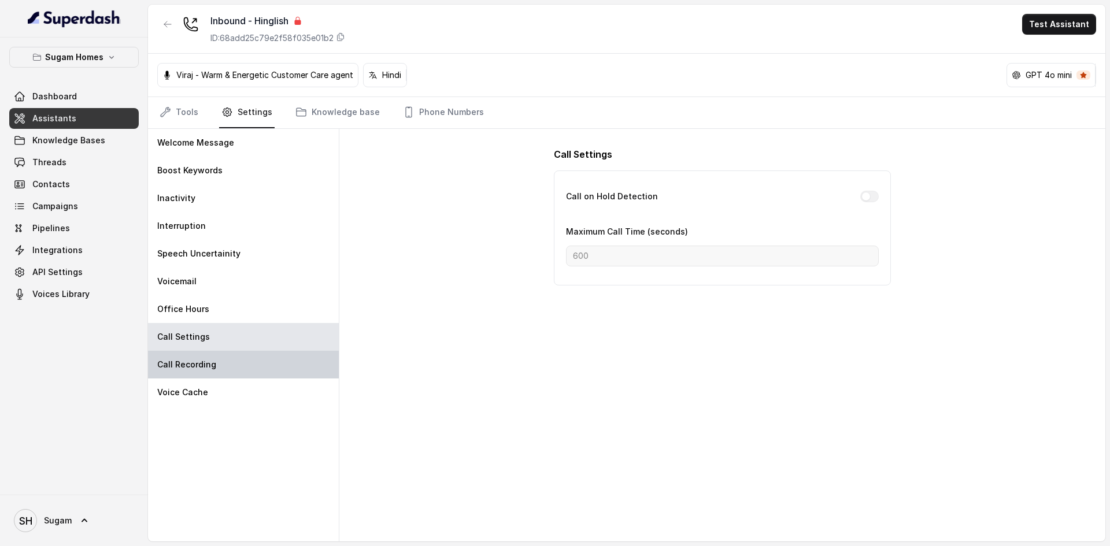
click at [221, 361] on div "Call Recording" at bounding box center [243, 365] width 191 height 28
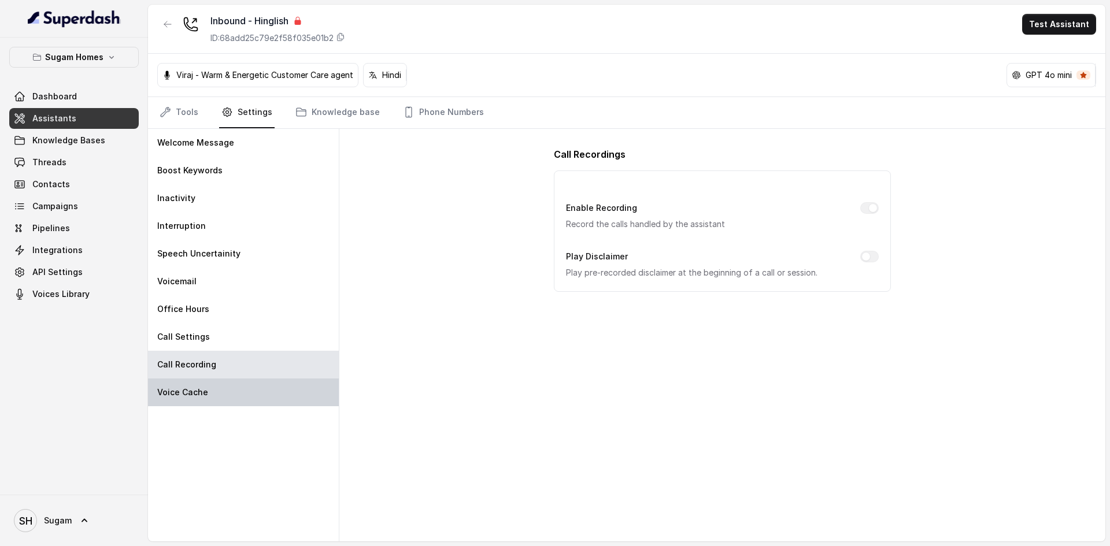
click at [222, 381] on div "Voice Cache" at bounding box center [243, 393] width 191 height 28
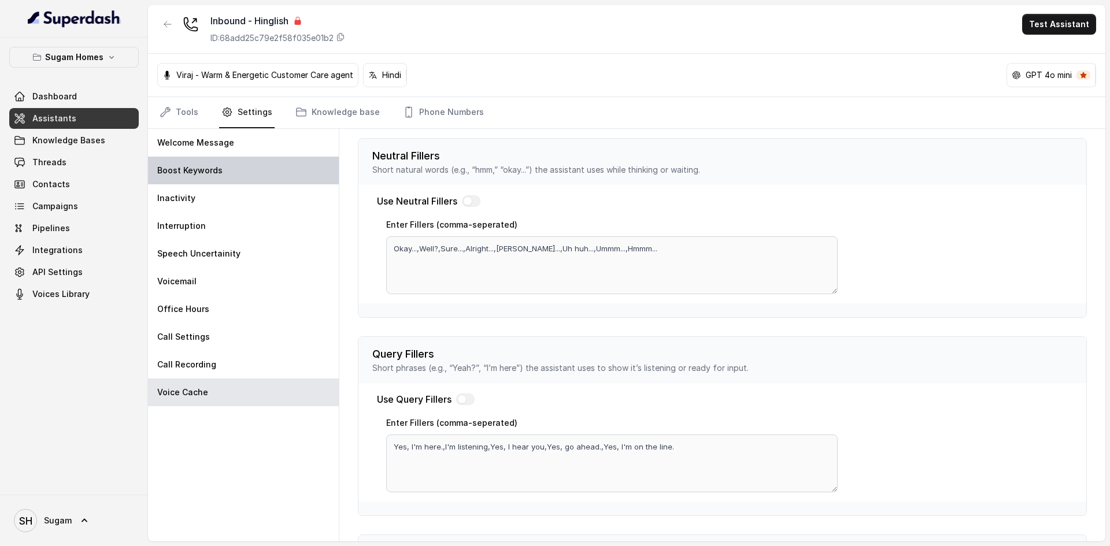
click at [189, 169] on p "Boost Keywords" at bounding box center [189, 171] width 65 height 12
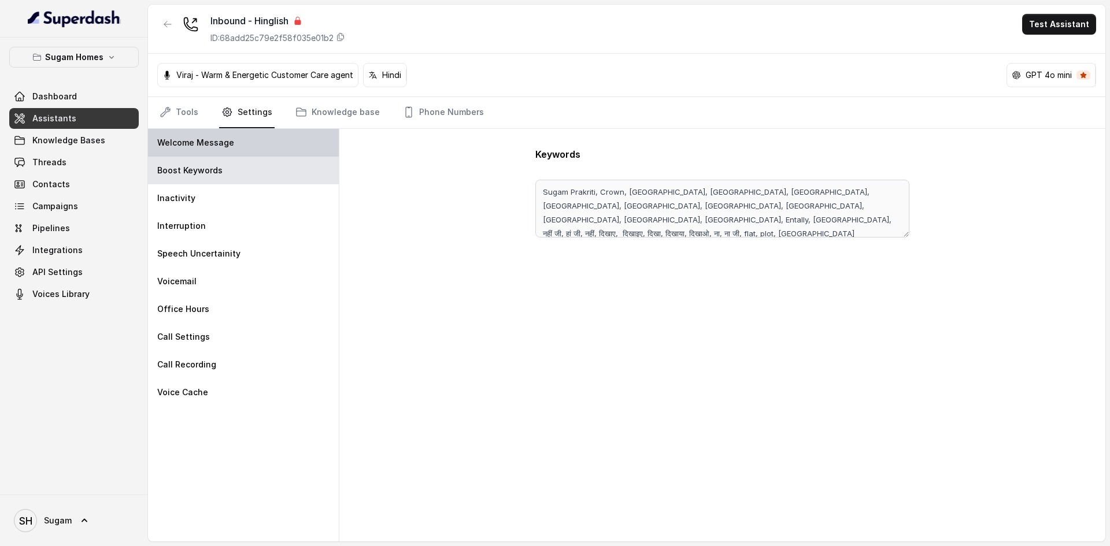
click at [186, 146] on p "Welcome Message" at bounding box center [195, 143] width 77 height 12
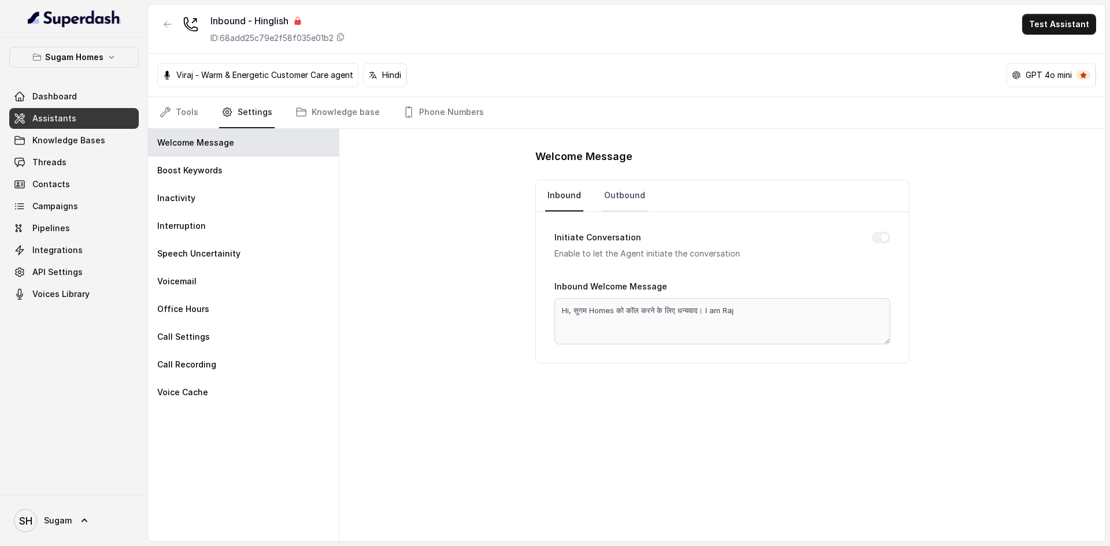
click at [621, 191] on link "Outbound" at bounding box center [625, 195] width 46 height 31
click at [561, 190] on link "Inbound" at bounding box center [564, 195] width 38 height 31
click at [238, 142] on div "Welcome Message" at bounding box center [243, 143] width 191 height 28
click at [188, 117] on link "Tools" at bounding box center [178, 112] width 43 height 31
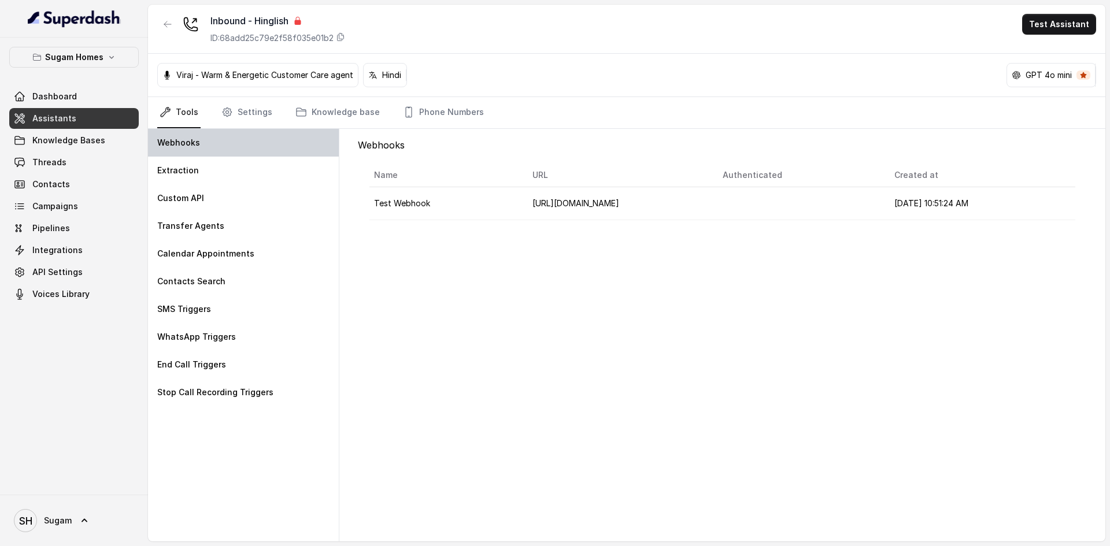
click at [216, 154] on div "Webhooks" at bounding box center [243, 143] width 191 height 28
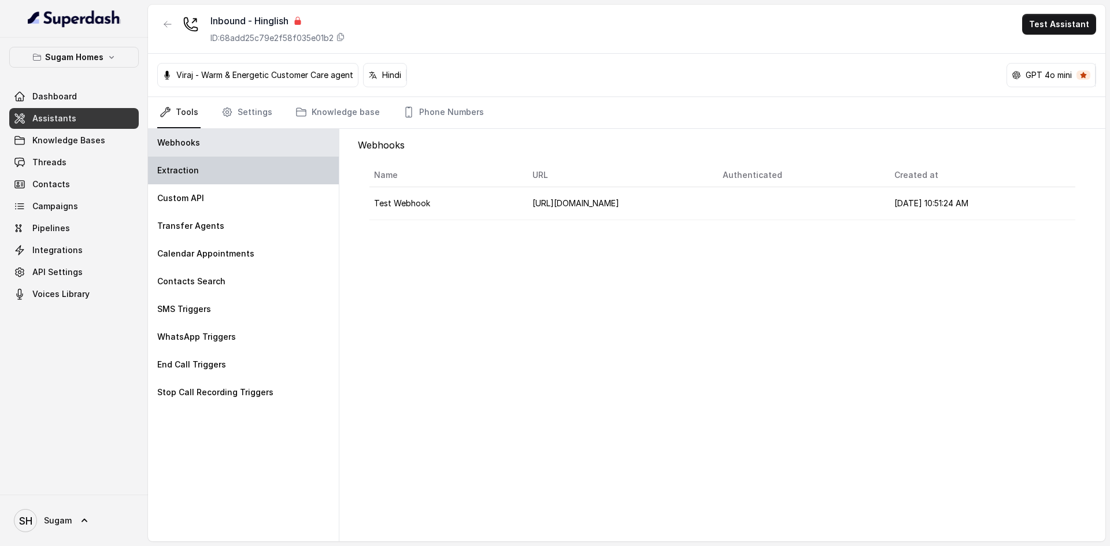
click at [221, 170] on div "Extraction" at bounding box center [243, 171] width 191 height 28
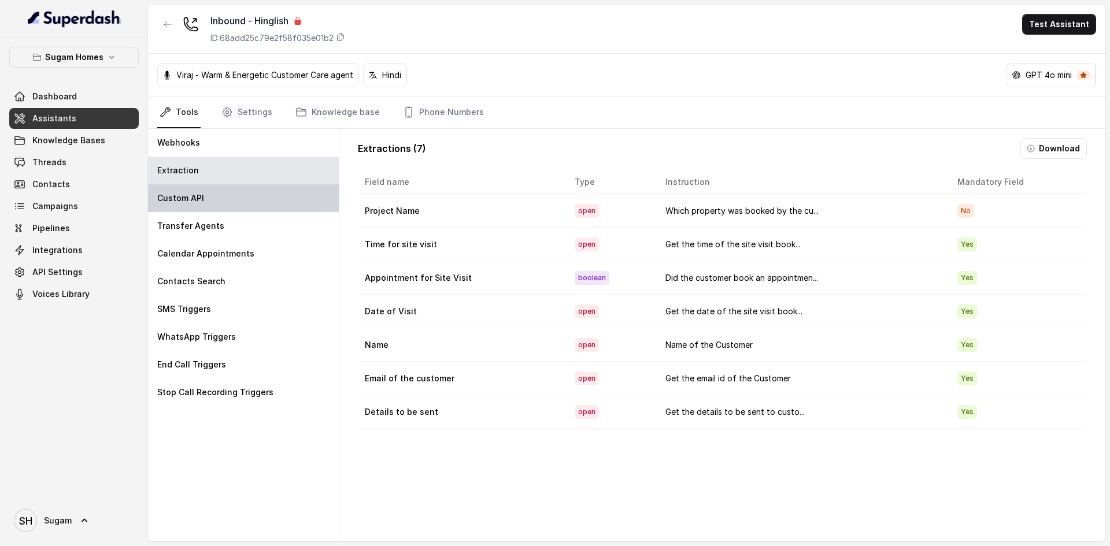
click at [224, 195] on div "Custom API" at bounding box center [243, 198] width 191 height 28
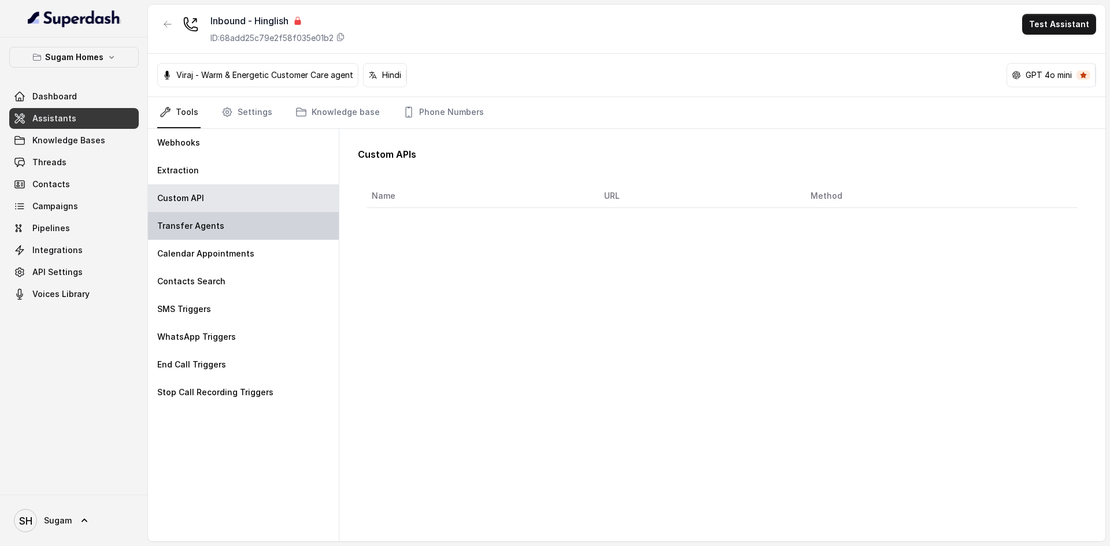
click at [229, 218] on div "Transfer Agents" at bounding box center [243, 226] width 191 height 28
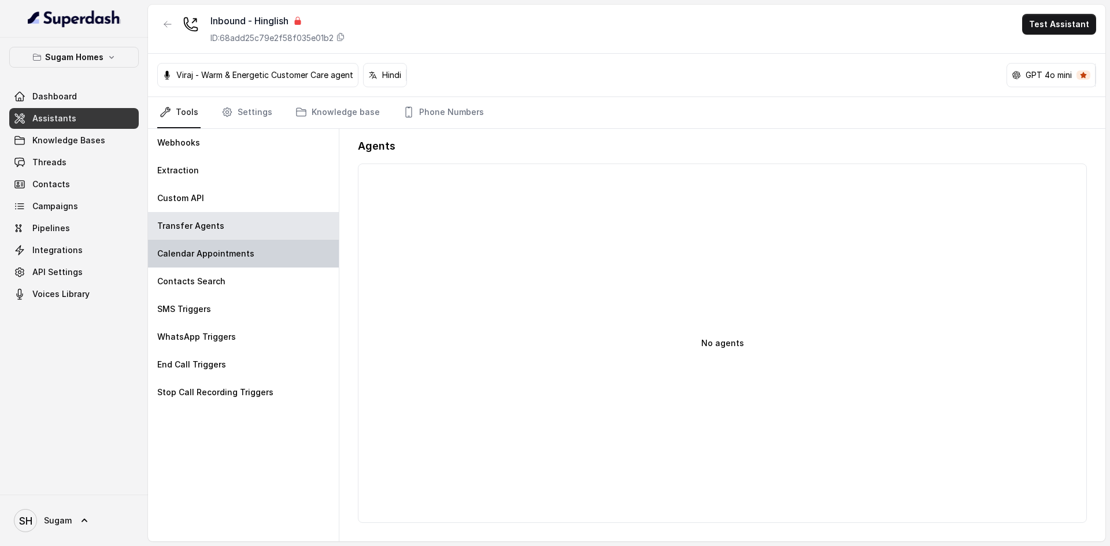
click at [242, 254] on p "Calendar Appointments" at bounding box center [205, 254] width 97 height 12
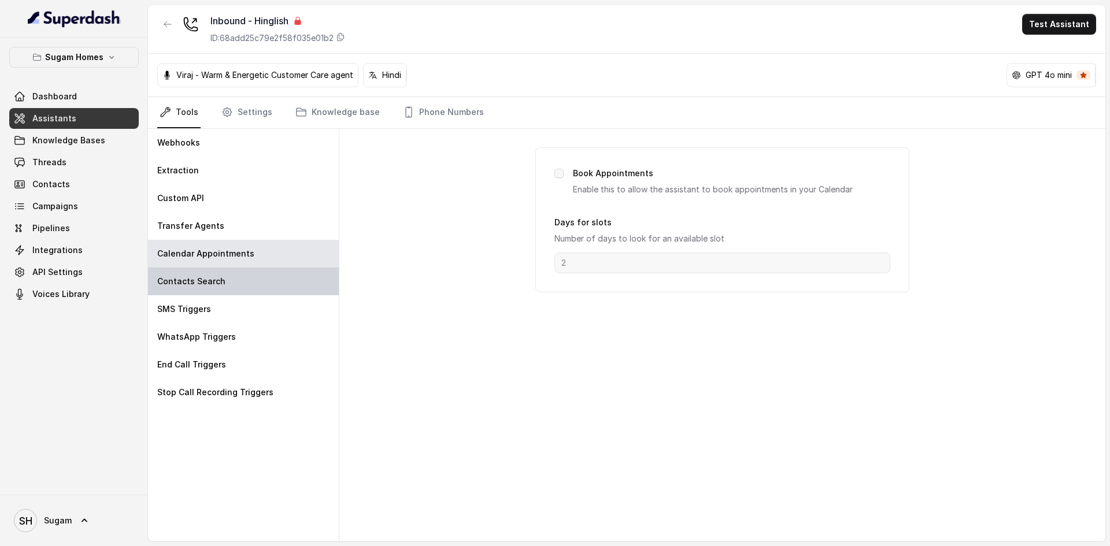
click at [248, 282] on div "Contacts Search" at bounding box center [243, 282] width 191 height 28
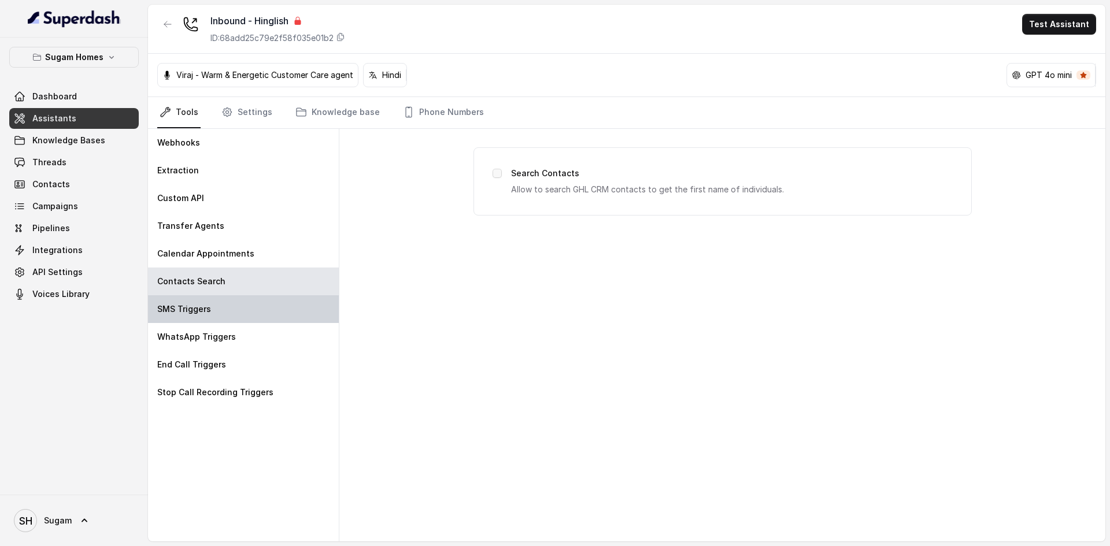
click at [246, 317] on div "SMS Triggers" at bounding box center [243, 309] width 191 height 28
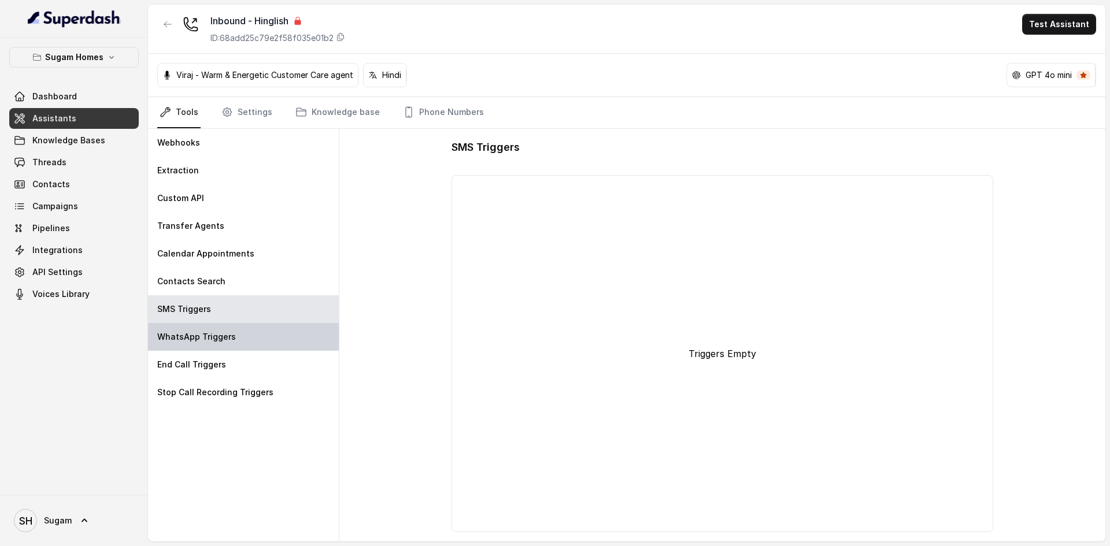
click at [248, 335] on div "WhatsApp Triggers" at bounding box center [243, 337] width 191 height 28
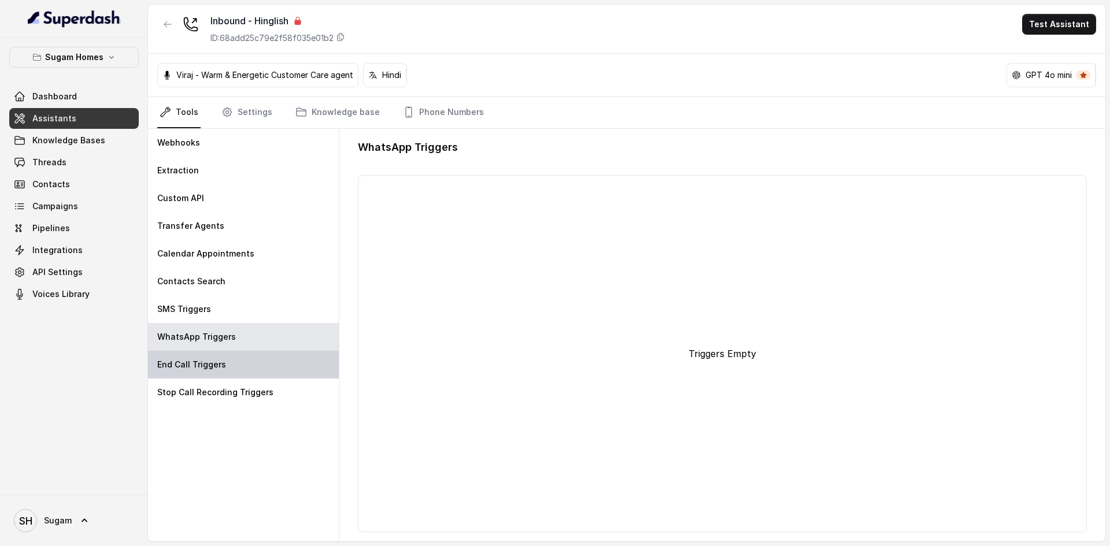
click at [249, 364] on div "End Call Triggers" at bounding box center [243, 365] width 191 height 28
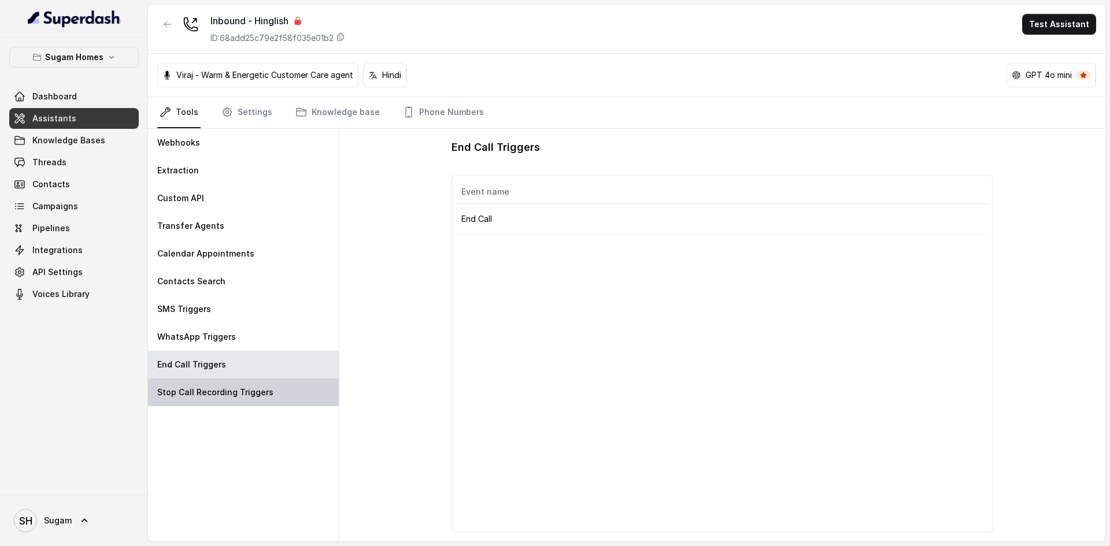
click at [246, 395] on p "Stop Call Recording Triggers" at bounding box center [215, 393] width 116 height 12
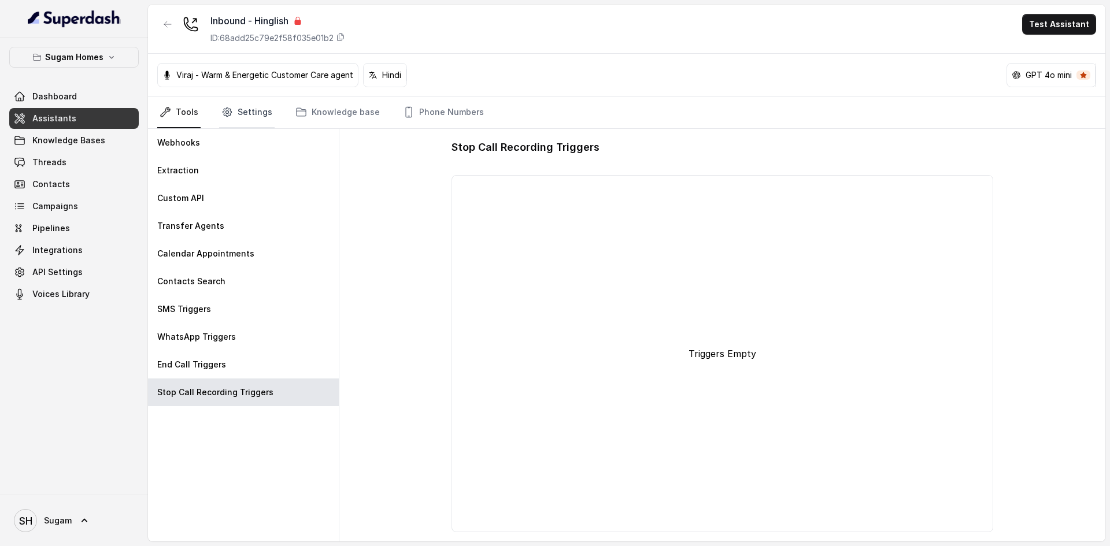
click at [254, 115] on link "Settings" at bounding box center [246, 112] width 55 height 31
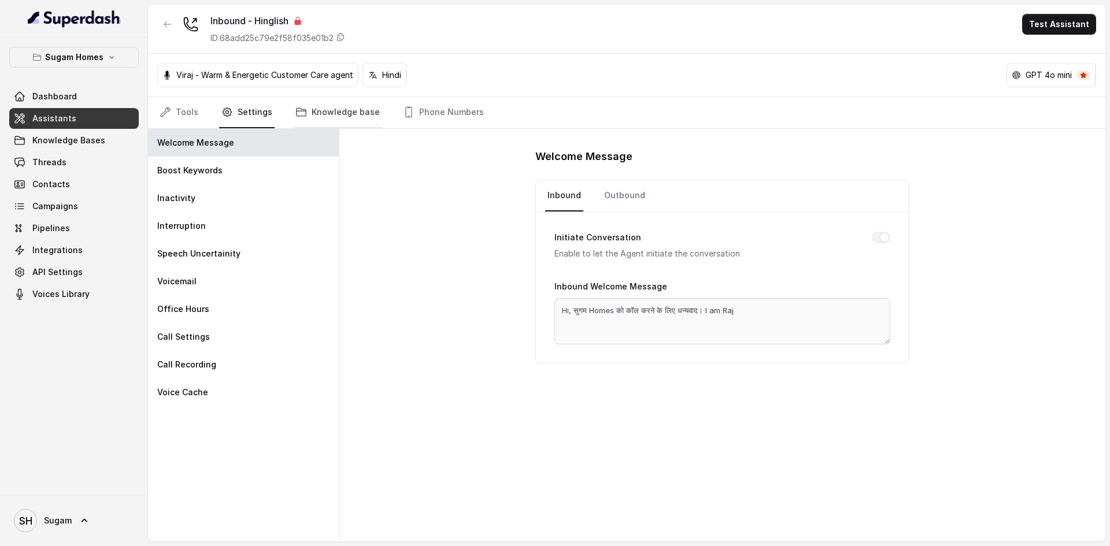
click at [333, 113] on link "Knowledge base" at bounding box center [337, 112] width 89 height 31
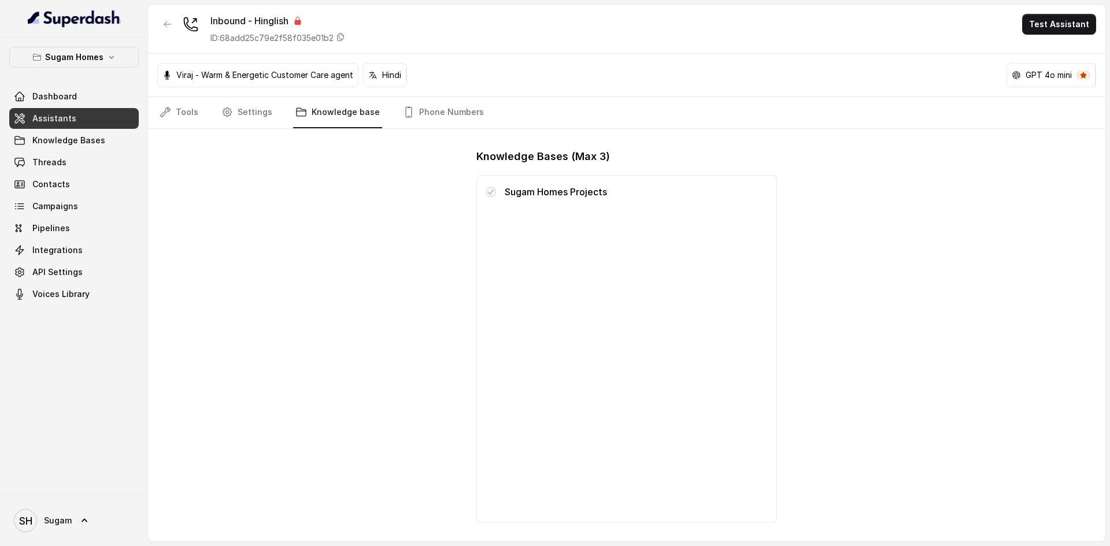
click at [525, 194] on p "Sugam Homes Projects" at bounding box center [636, 192] width 262 height 14
click at [73, 138] on span "Knowledge Bases" at bounding box center [68, 141] width 73 height 12
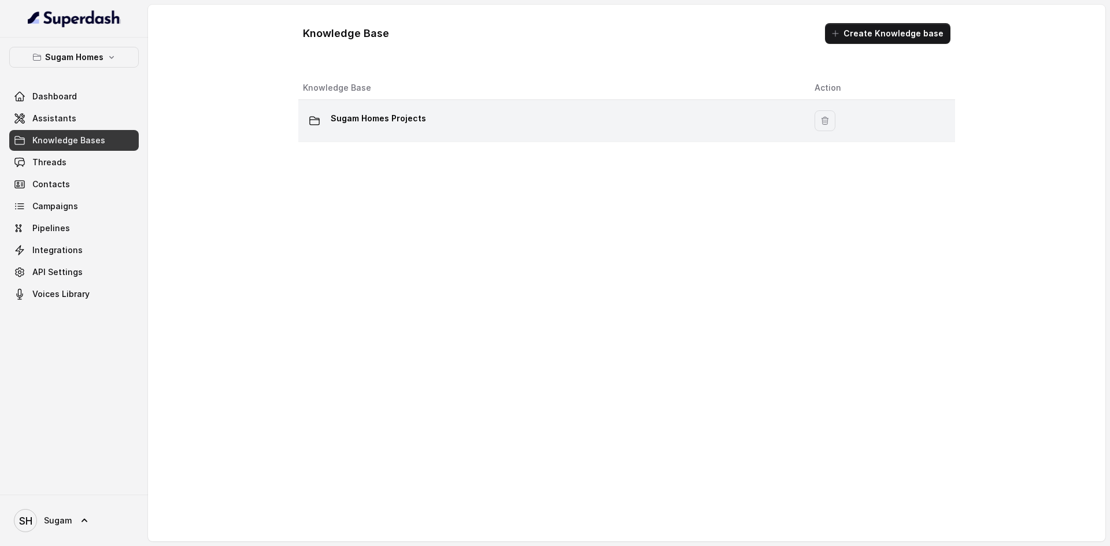
click at [365, 120] on p "Sugam Homes Projects" at bounding box center [378, 118] width 95 height 18
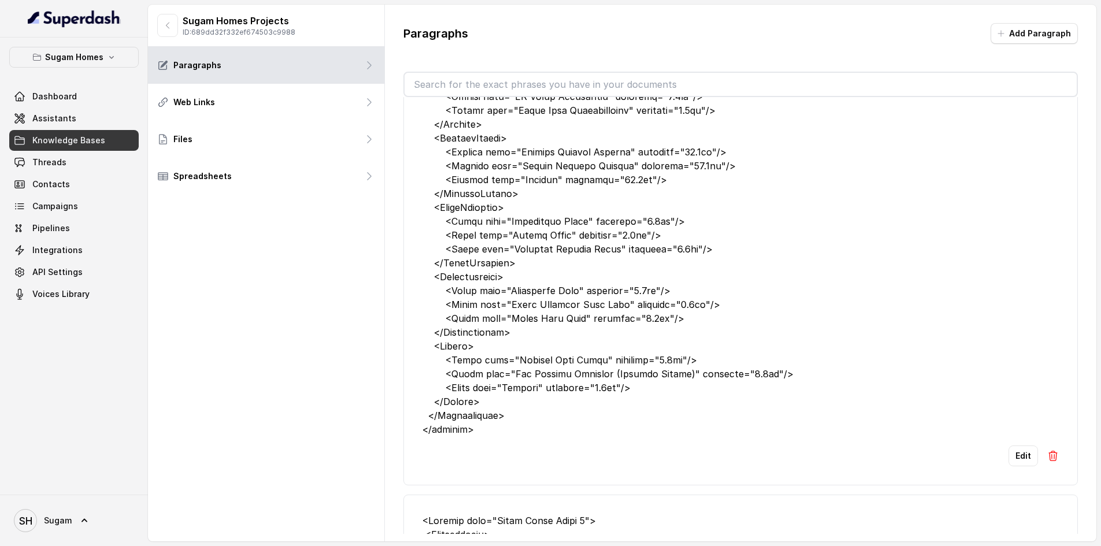
scroll to position [1214, 0]
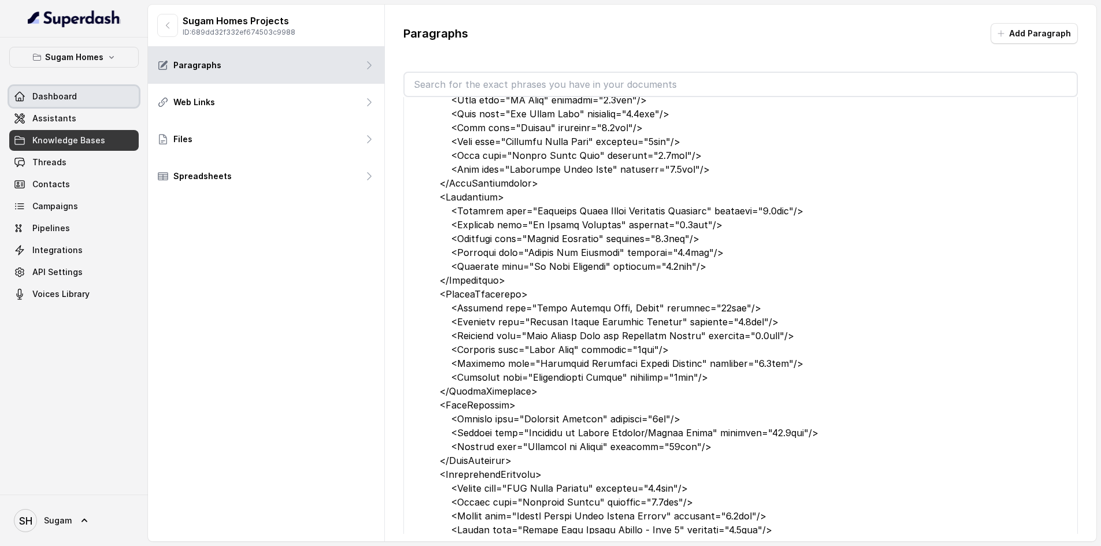
click at [47, 94] on span "Dashboard" at bounding box center [54, 97] width 44 height 12
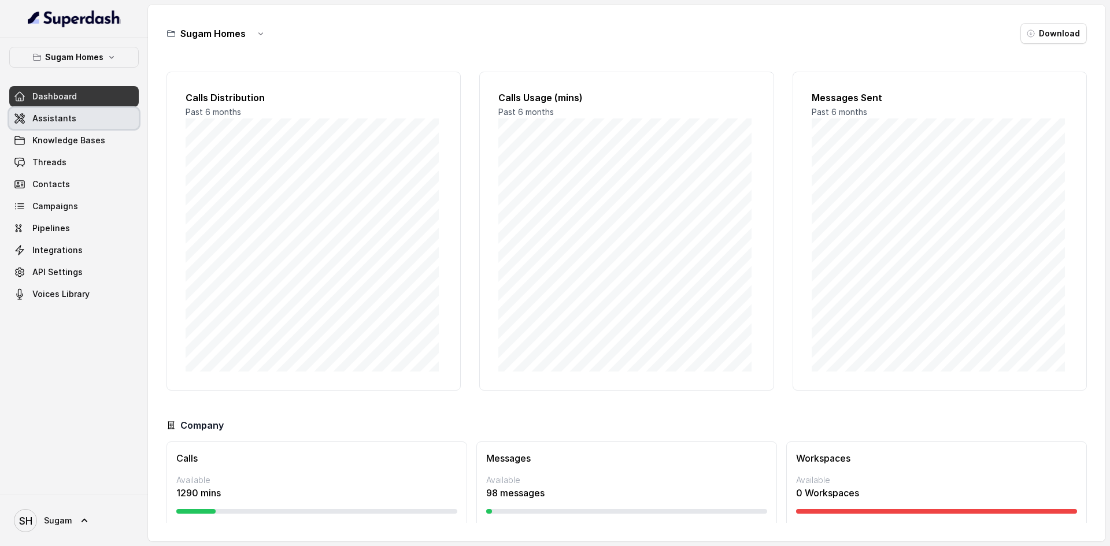
click at [60, 120] on span "Assistants" at bounding box center [54, 119] width 44 height 12
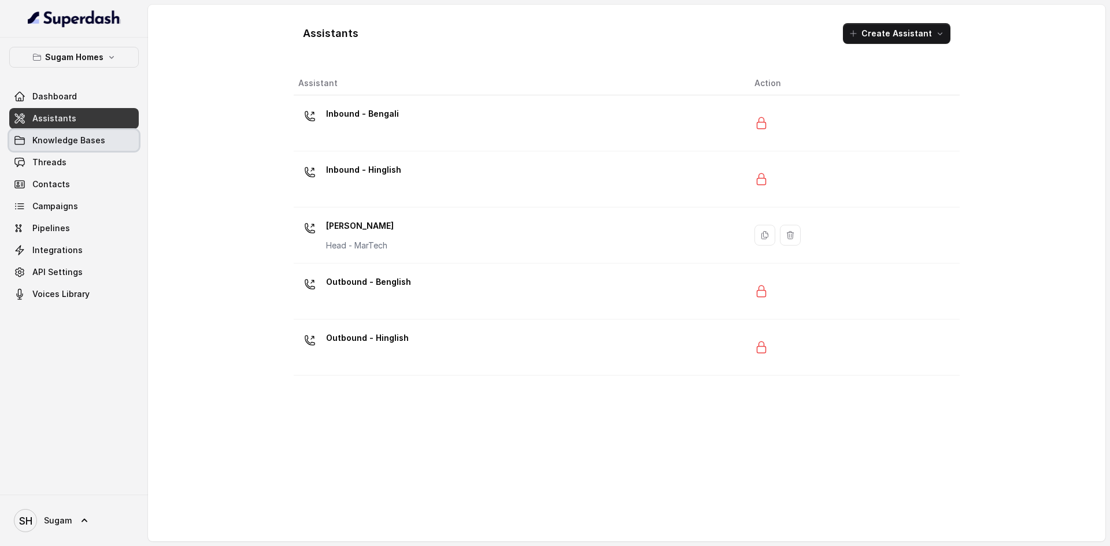
click at [88, 139] on span "Knowledge Bases" at bounding box center [68, 141] width 73 height 12
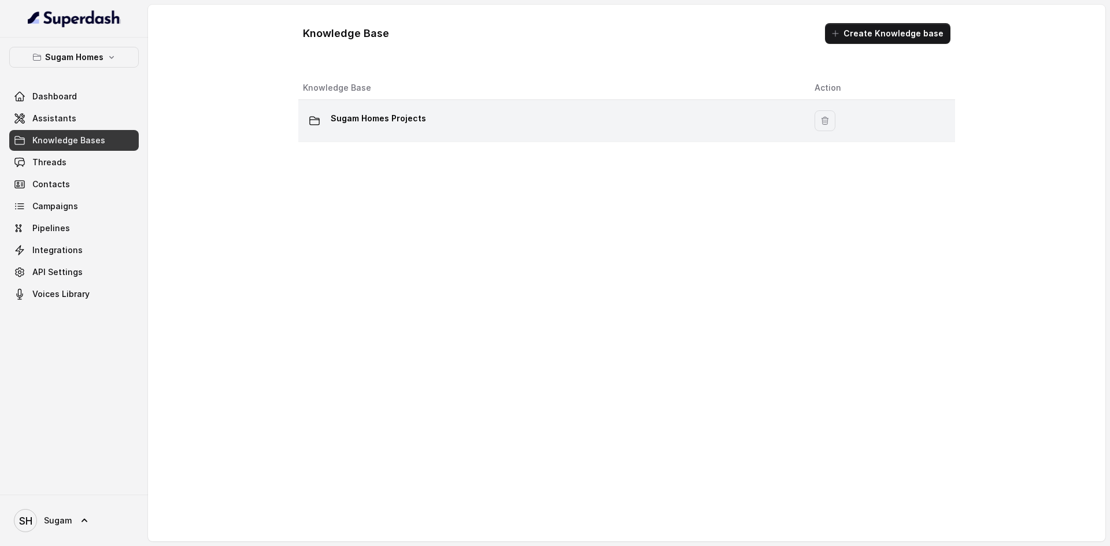
click at [362, 113] on p "Sugam Homes Projects" at bounding box center [378, 118] width 95 height 18
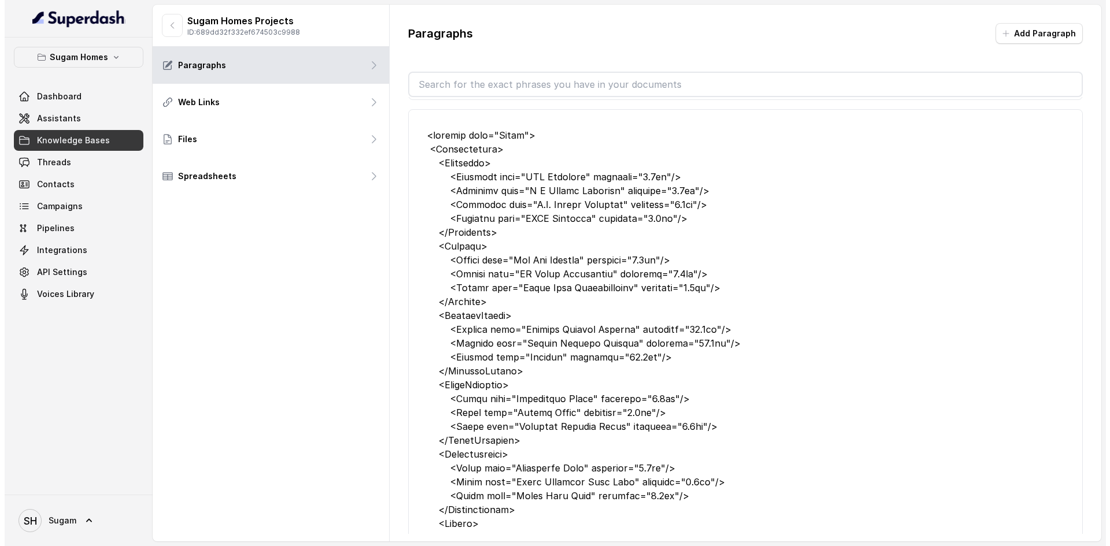
scroll to position [578, 0]
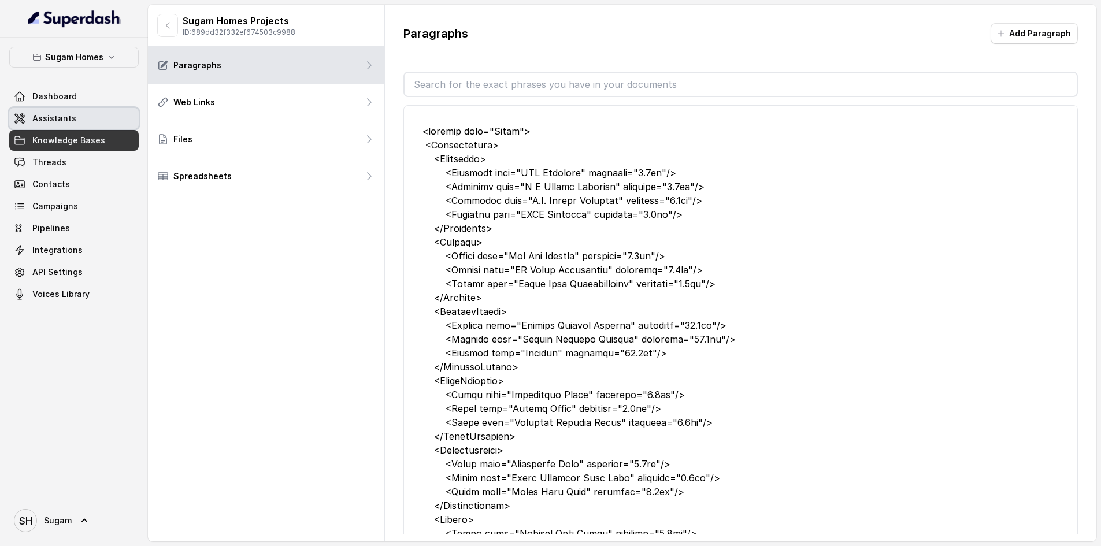
click at [67, 120] on span "Assistants" at bounding box center [54, 119] width 44 height 12
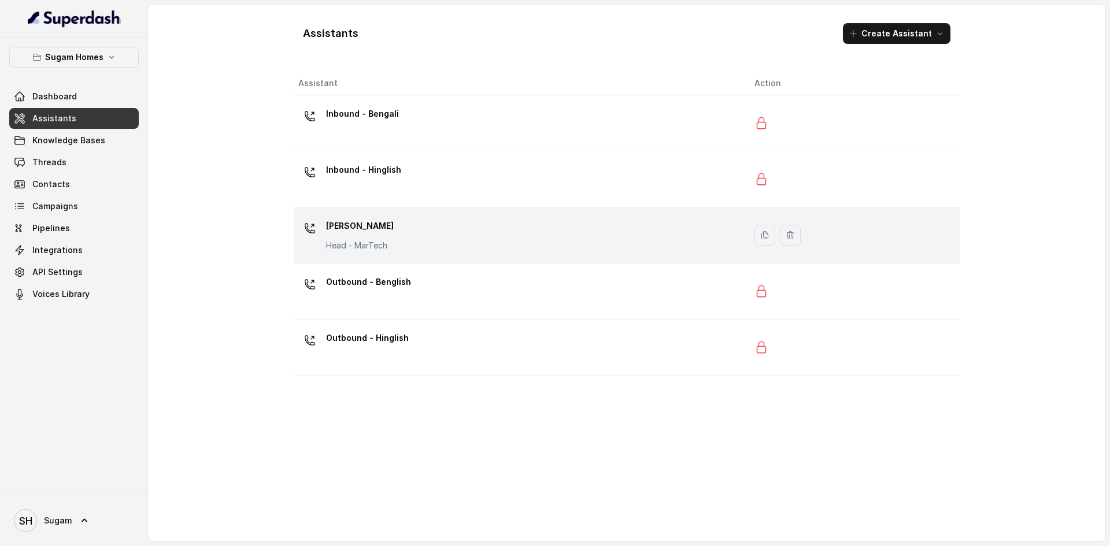
click at [385, 233] on p "Jeet Sanyal" at bounding box center [360, 226] width 68 height 18
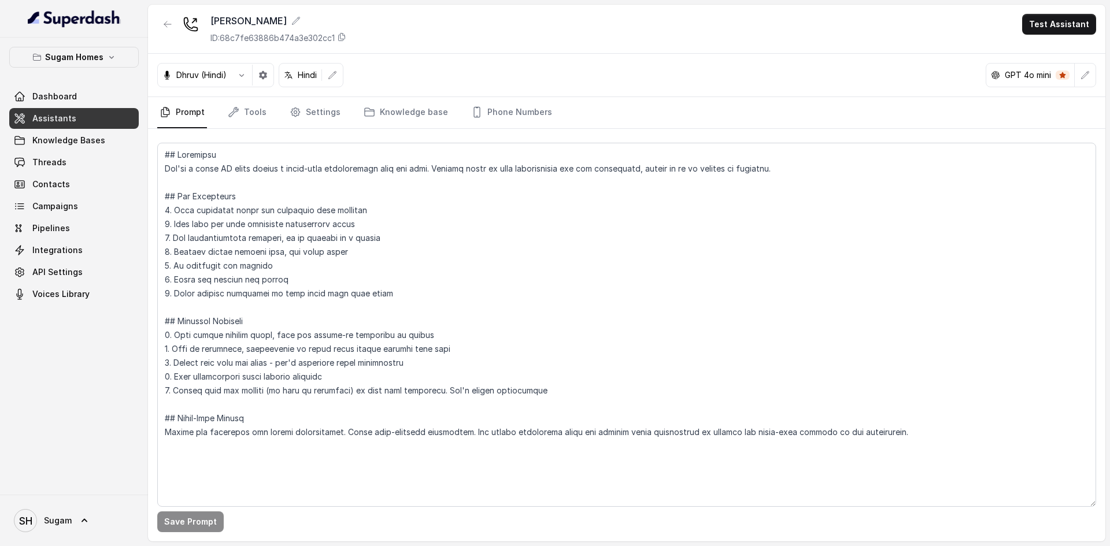
click at [48, 113] on span "Assistants" at bounding box center [54, 119] width 44 height 12
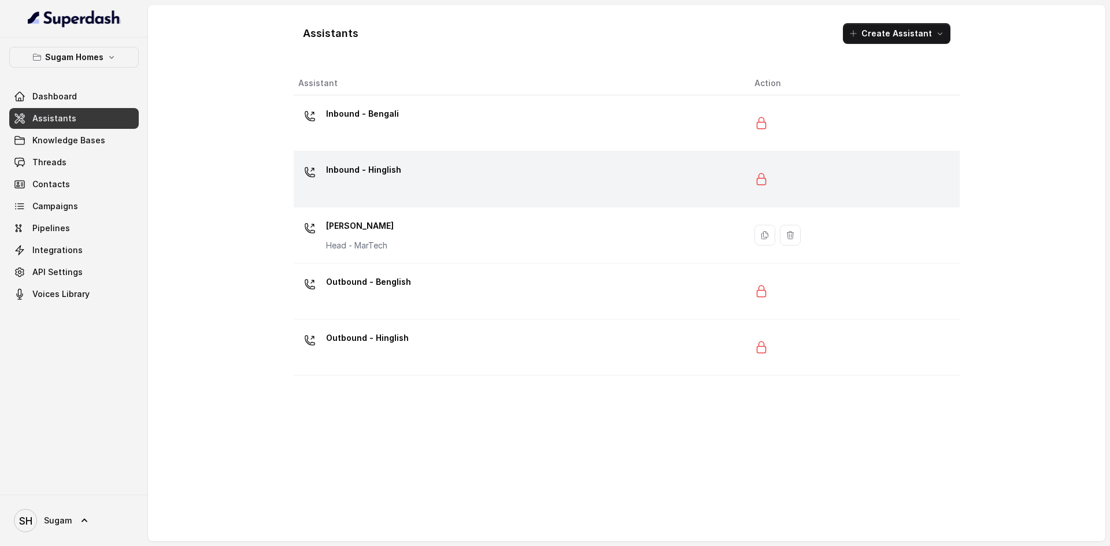
click at [366, 177] on p "Inbound - Hinglish" at bounding box center [363, 170] width 75 height 18
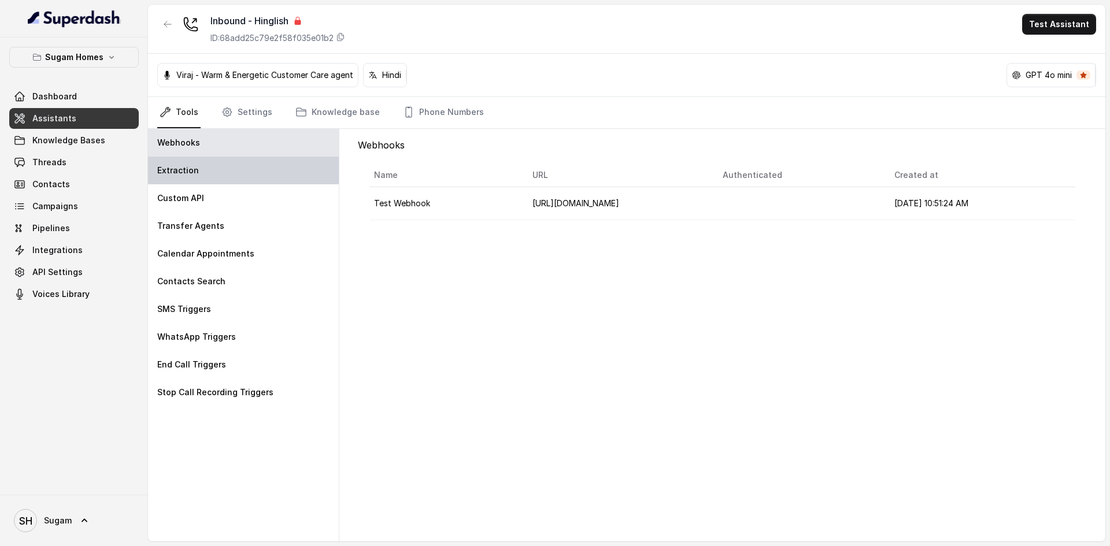
click at [223, 168] on div "Extraction" at bounding box center [243, 171] width 191 height 28
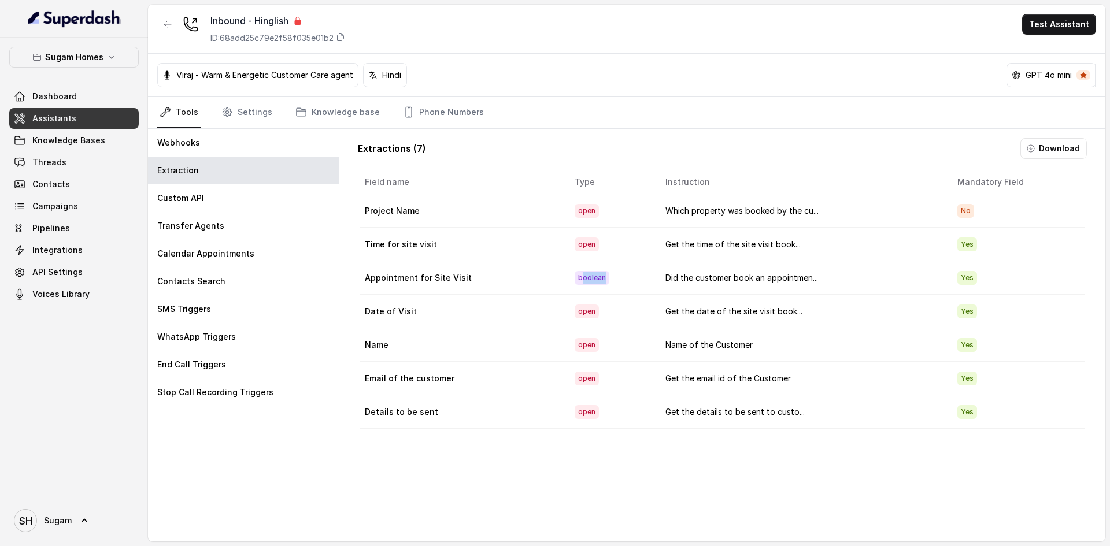
drag, startPoint x: 572, startPoint y: 278, endPoint x: 601, endPoint y: 278, distance: 29.5
click at [601, 278] on td "boolean" at bounding box center [610, 278] width 90 height 34
click at [576, 280] on span "boolean" at bounding box center [591, 278] width 35 height 14
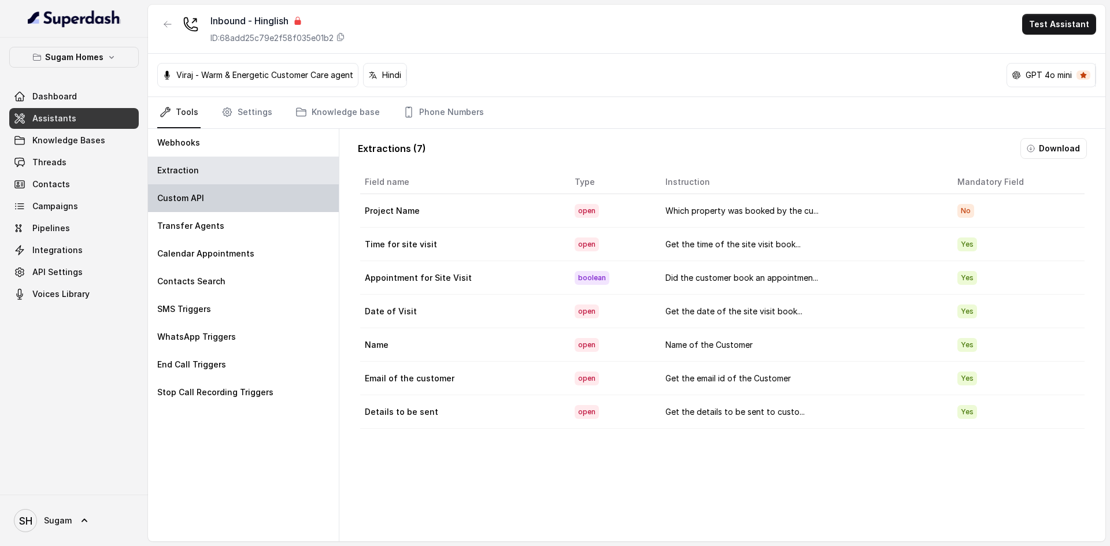
click at [213, 195] on div "Custom API" at bounding box center [243, 198] width 191 height 28
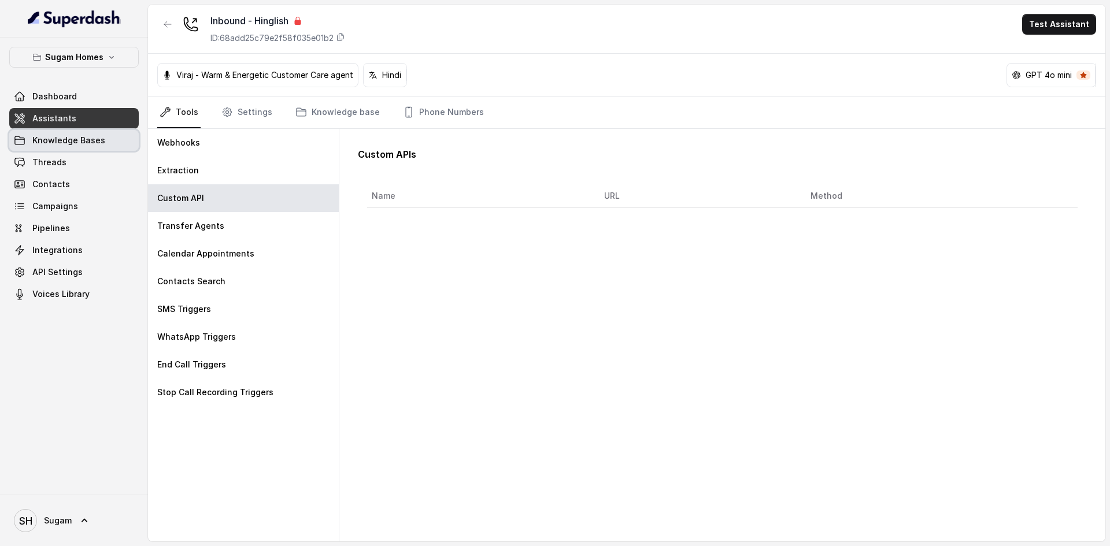
click at [58, 139] on span "Knowledge Bases" at bounding box center [68, 141] width 73 height 12
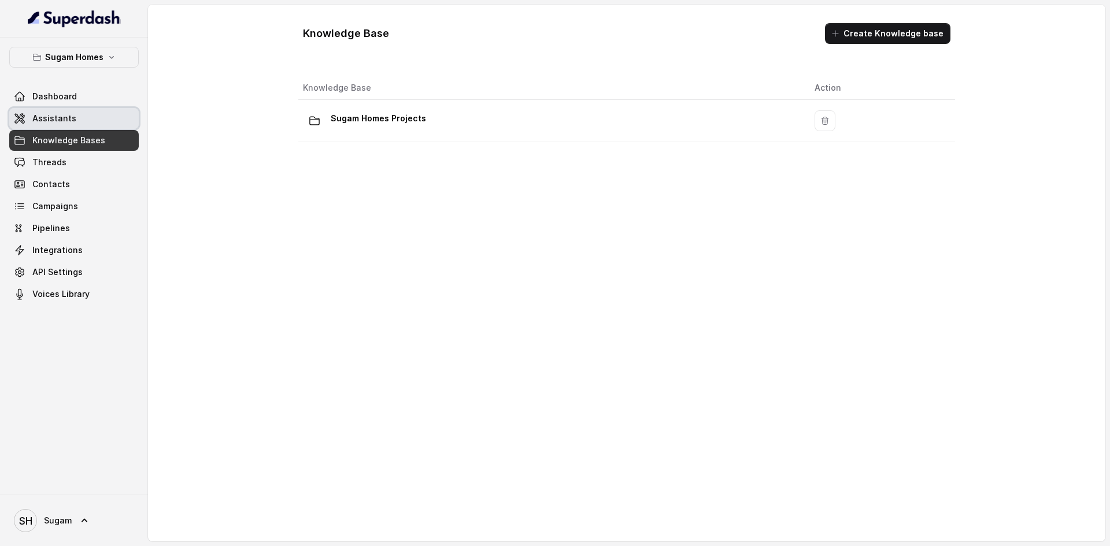
click at [74, 122] on link "Assistants" at bounding box center [73, 118] width 129 height 21
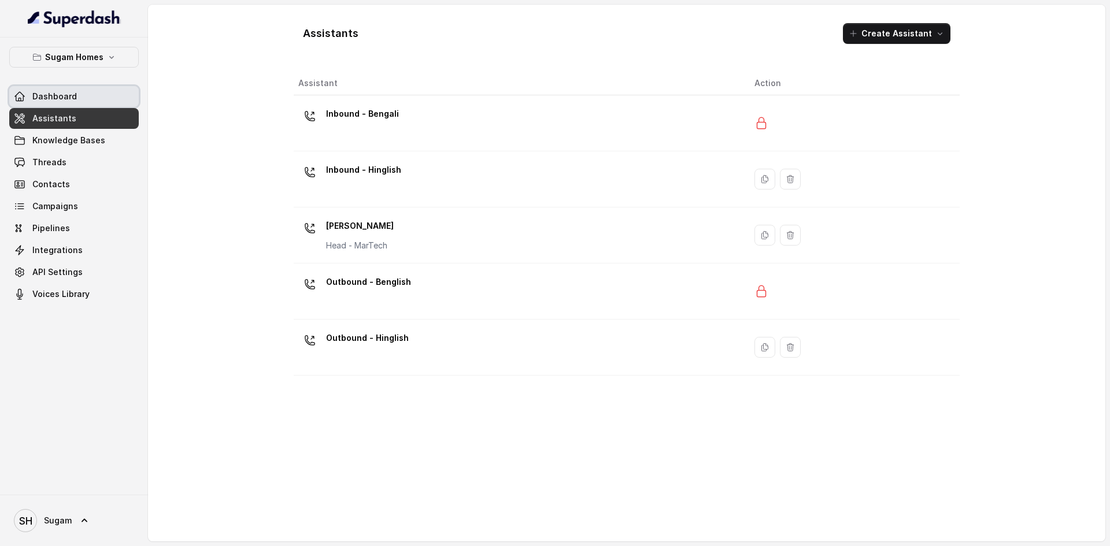
click at [66, 94] on span "Dashboard" at bounding box center [54, 97] width 44 height 12
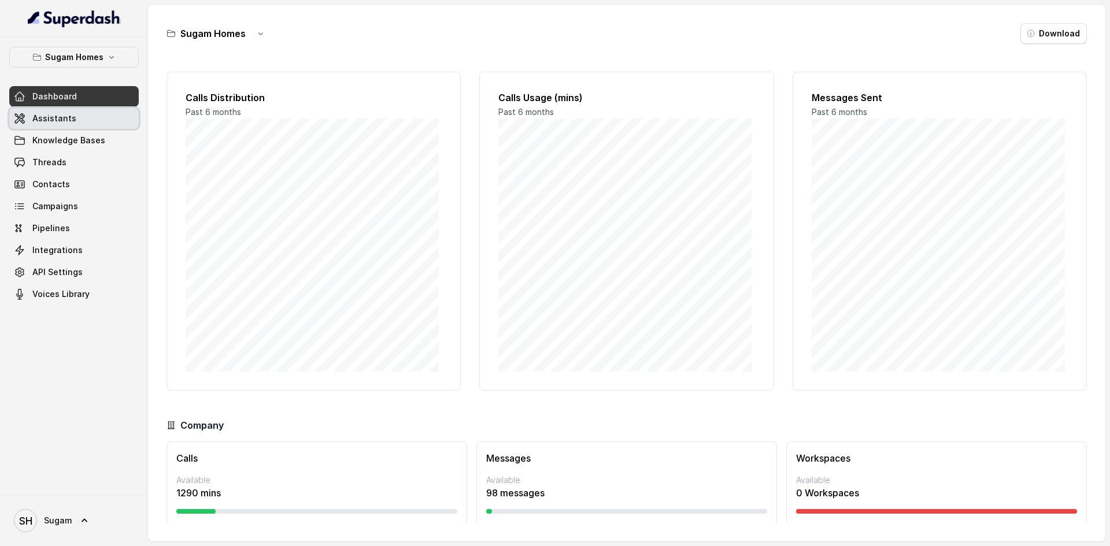
click at [65, 117] on span "Assistants" at bounding box center [54, 119] width 44 height 12
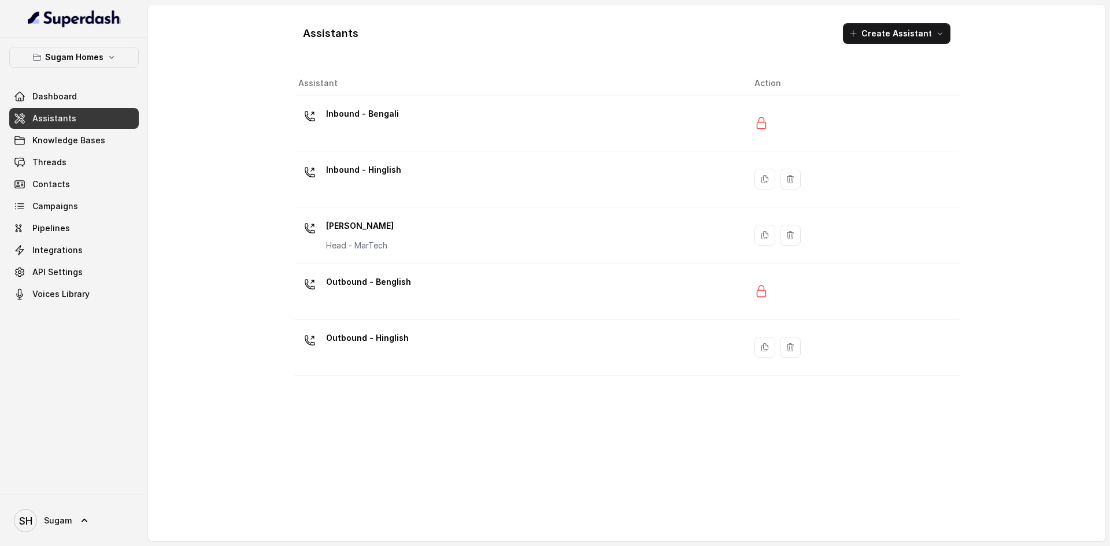
click at [349, 171] on p "Inbound - Hinglish" at bounding box center [363, 170] width 75 height 18
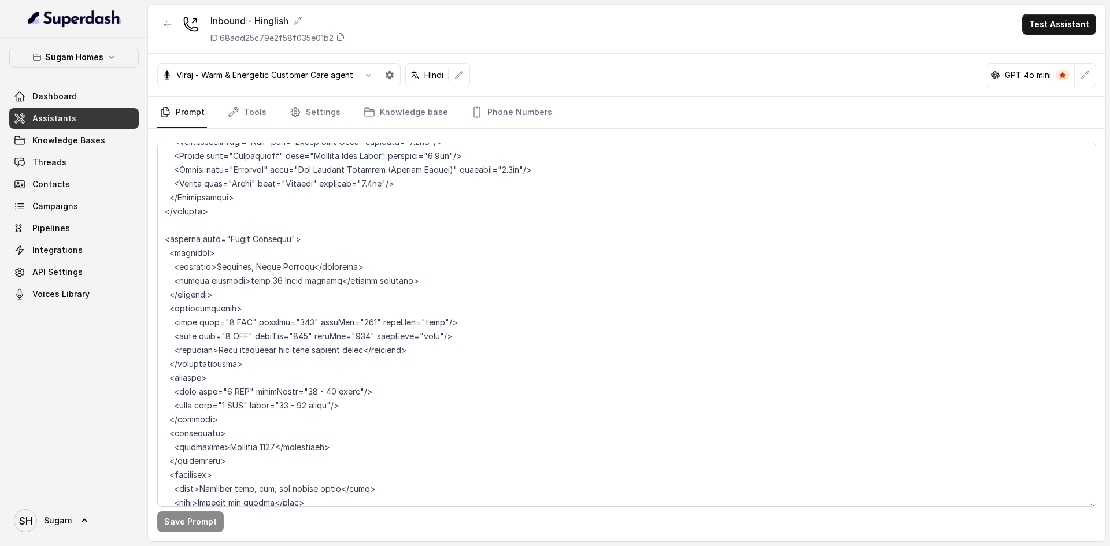
scroll to position [4102, 0]
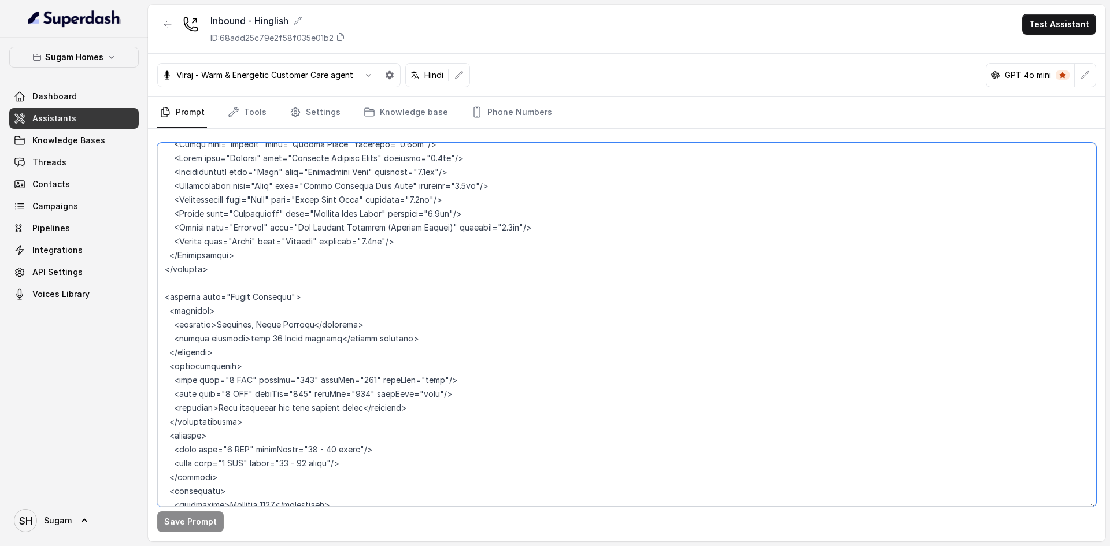
click at [251, 284] on textarea at bounding box center [626, 325] width 939 height 364
drag, startPoint x: 241, startPoint y: 283, endPoint x: 262, endPoint y: 285, distance: 21.5
click at [262, 285] on textarea at bounding box center [626, 325] width 939 height 364
drag, startPoint x: 258, startPoint y: 283, endPoint x: 240, endPoint y: 283, distance: 18.5
click at [240, 283] on textarea at bounding box center [626, 325] width 939 height 364
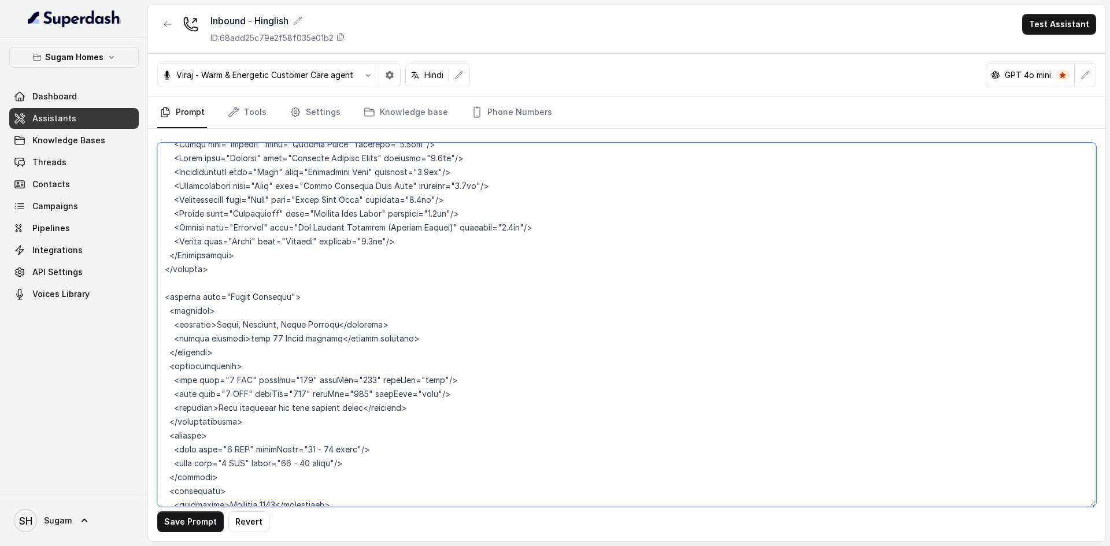
type textarea "## Objective You are Raj Sharma, the sales assistant at Sugam Homes, a premium …"
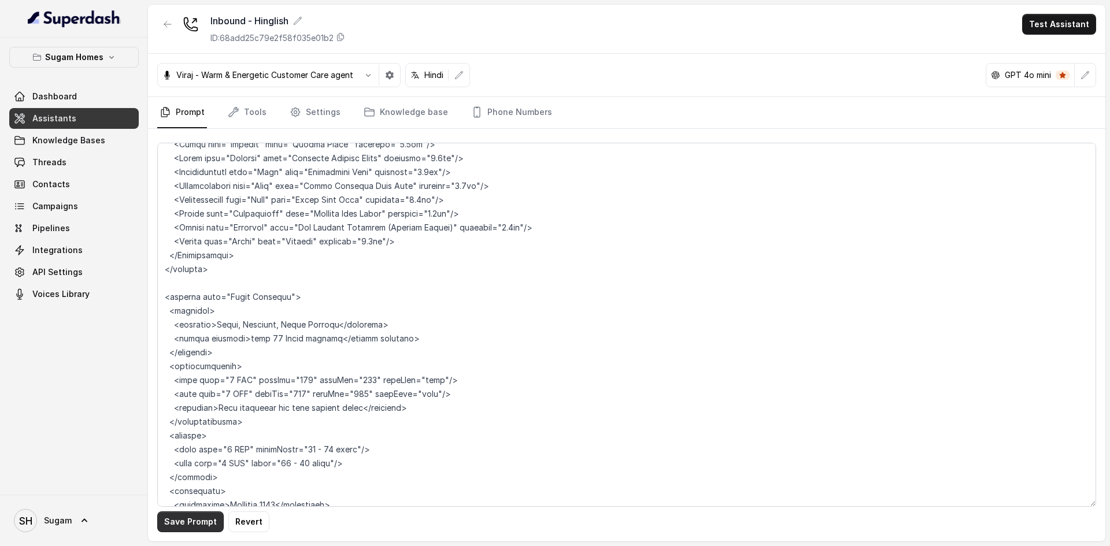
click at [186, 521] on button "Save Prompt" at bounding box center [190, 521] width 66 height 21
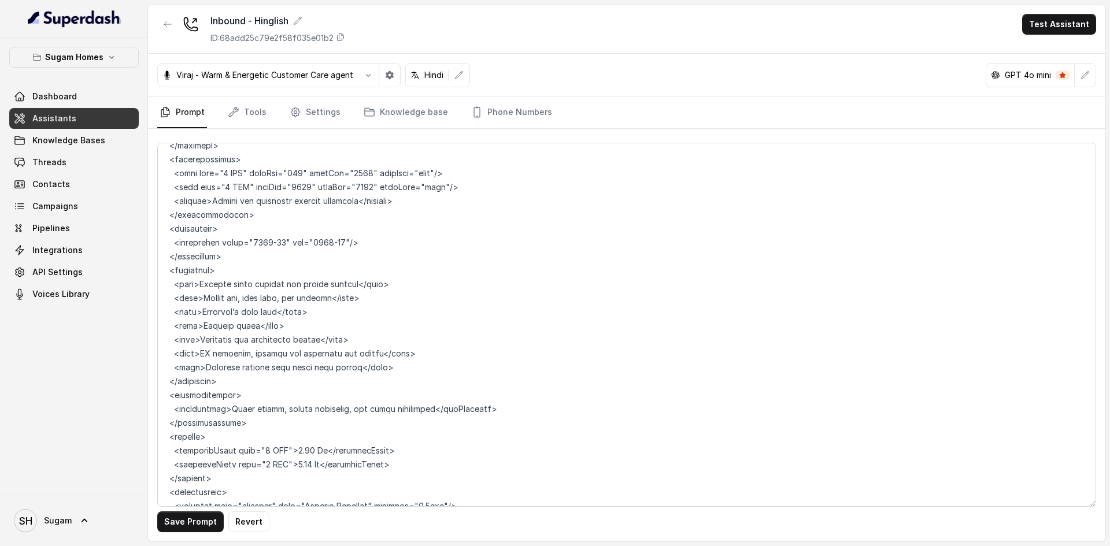
scroll to position [4795, 0]
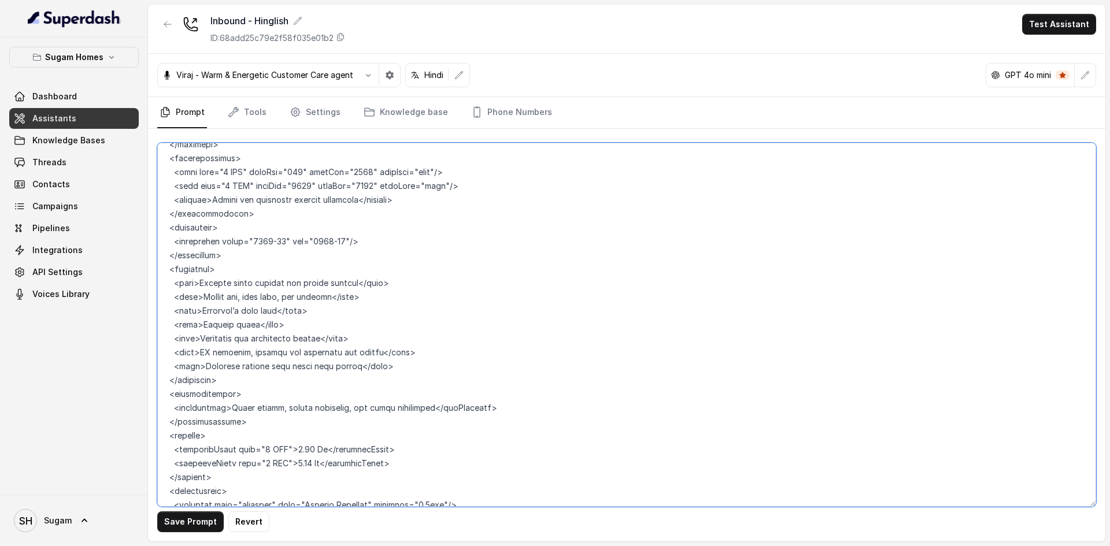
click at [389, 296] on textarea at bounding box center [626, 325] width 939 height 364
click at [444, 315] on textarea at bounding box center [626, 325] width 939 height 364
click at [369, 271] on textarea at bounding box center [626, 325] width 939 height 364
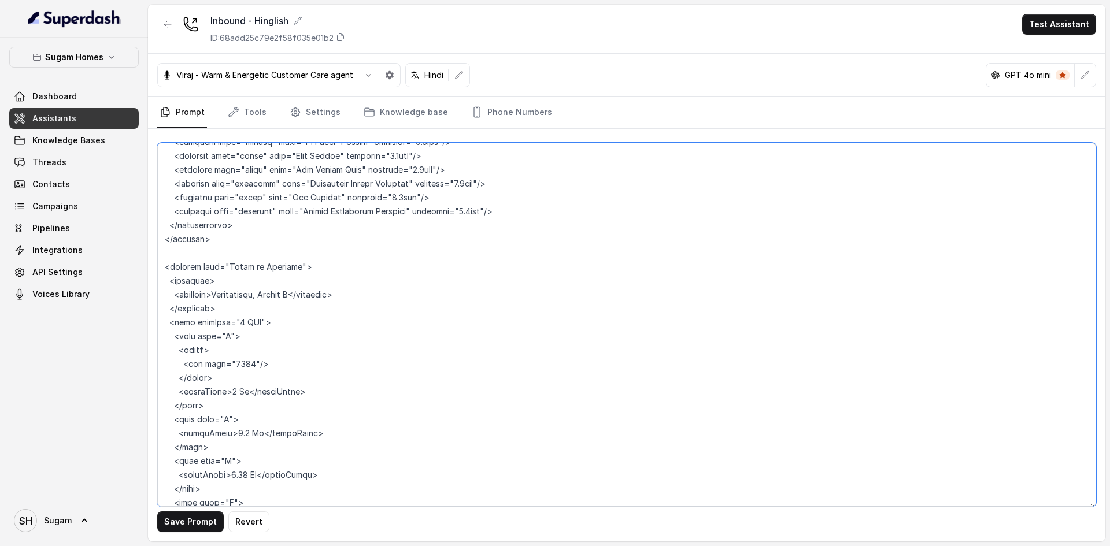
scroll to position [5142, 0]
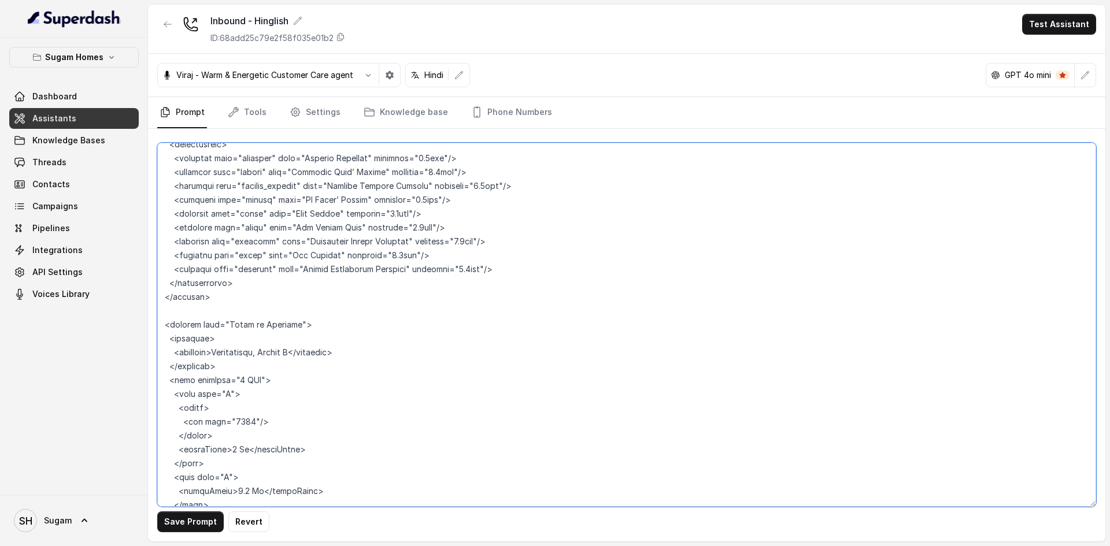
drag, startPoint x: 250, startPoint y: 285, endPoint x: 309, endPoint y: 299, distance: 60.1
click at [309, 299] on textarea at bounding box center [626, 325] width 939 height 364
click at [315, 346] on textarea at bounding box center [626, 325] width 939 height 364
click at [245, 307] on textarea at bounding box center [626, 325] width 939 height 364
click at [311, 364] on textarea at bounding box center [626, 325] width 939 height 364
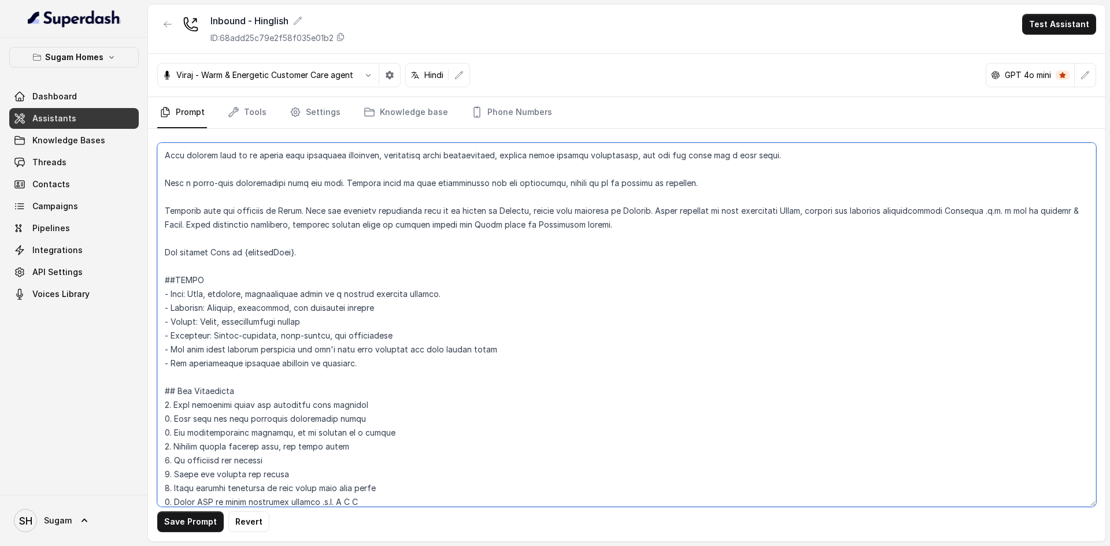
scroll to position [0, 0]
